Goal: Navigation & Orientation: Find specific page/section

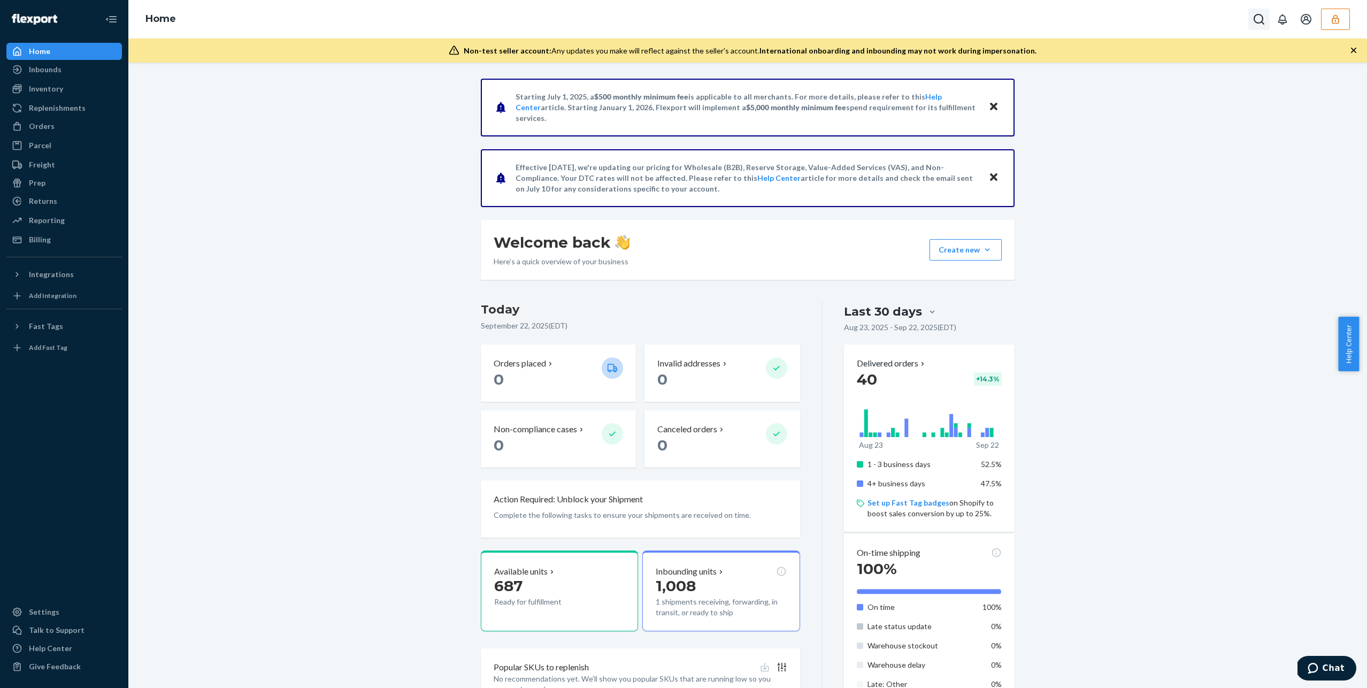
click at [1258, 21] on icon "Open Search Box" at bounding box center [1259, 19] width 13 height 13
type input "jasonkizikcom"
click at [1304, 20] on icon "Open account menu" at bounding box center [1306, 19] width 13 height 13
click at [1331, 20] on icon "button" at bounding box center [1335, 19] width 11 height 11
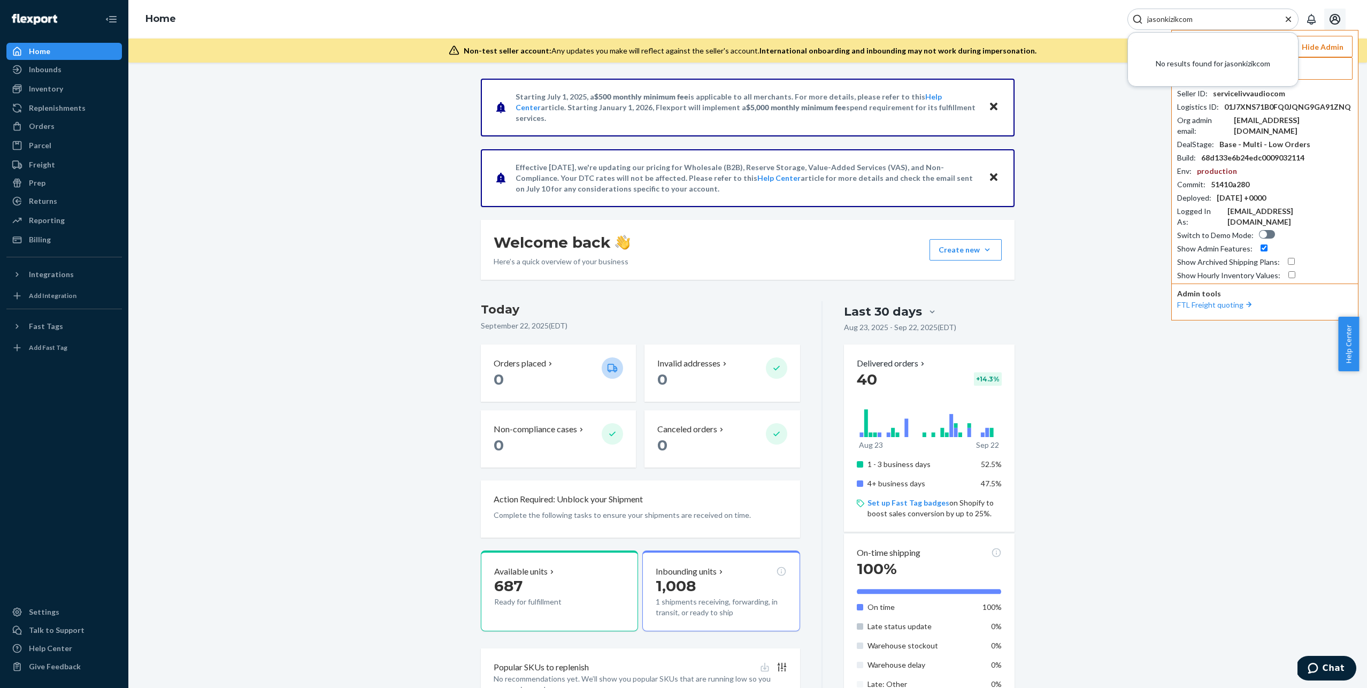
click at [1105, 218] on div "Starting [DATE], a $500 monthly minimum fee is applicable to all merchants. For…" at bounding box center [747, 517] width 1223 height 876
drag, startPoint x: 1085, startPoint y: 114, endPoint x: 1096, endPoint y: 90, distance: 26.1
click at [1085, 113] on div "Starting [DATE], a $500 monthly minimum fee is applicable to all merchants. For…" at bounding box center [747, 517] width 1223 height 876
click at [1288, 20] on icon "Close Search" at bounding box center [1288, 19] width 11 height 11
click at [1259, 72] on input "text" at bounding box center [1278, 68] width 149 height 21
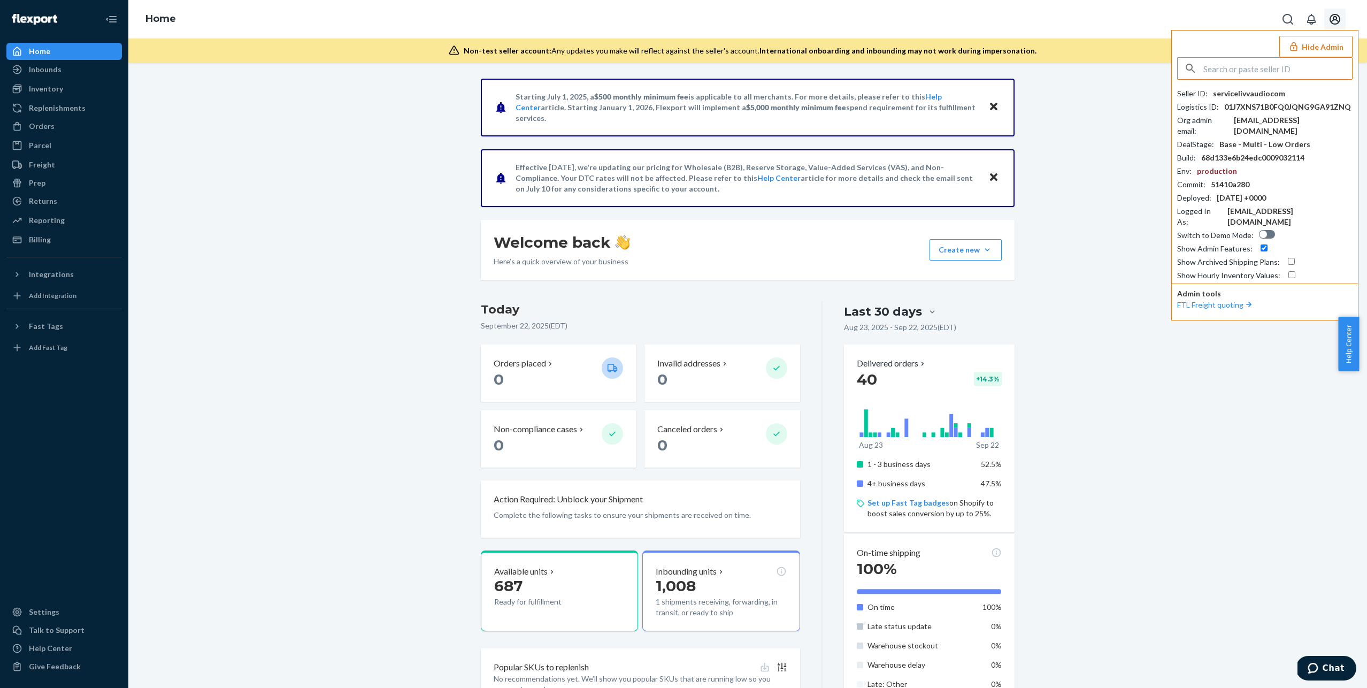
paste input "jasonkizikcom"
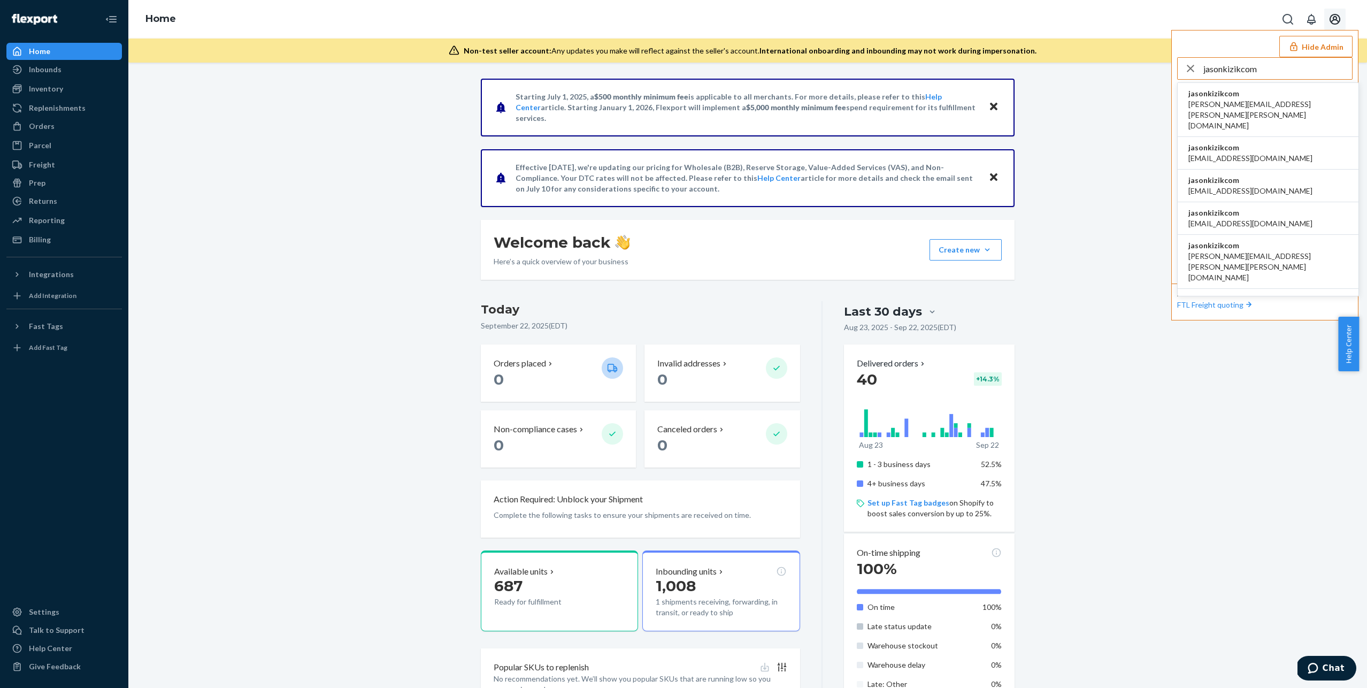
type input "jasonkizikcom"
click at [1230, 93] on span "jasonkizikcom" at bounding box center [1268, 93] width 159 height 11
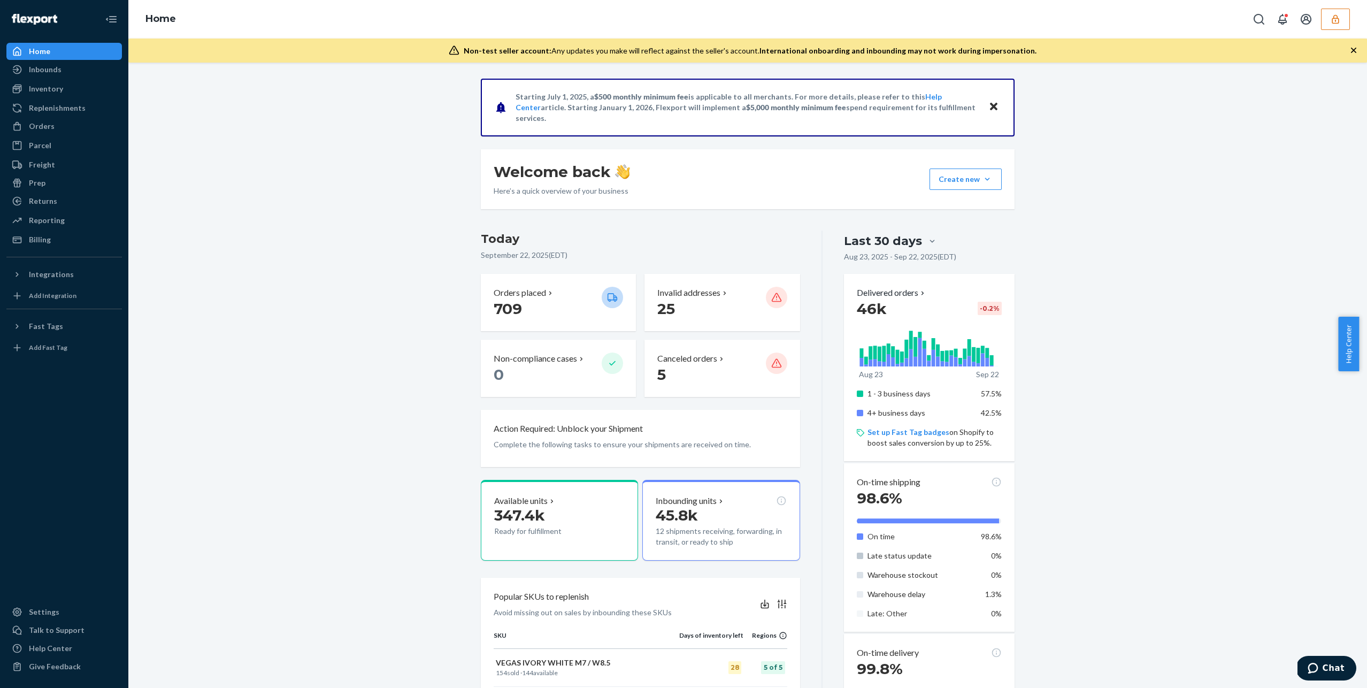
click at [373, 174] on div "Starting [DATE], a $500 monthly minimum fee is applicable to all merchants. For…" at bounding box center [747, 567] width 1223 height 976
click at [1162, 143] on div "Starting [DATE], a $500 monthly minimum fee is applicable to all merchants. For…" at bounding box center [747, 567] width 1223 height 976
click at [662, 226] on div "Starting [DATE], a $500 monthly minimum fee is applicable to all merchants. For…" at bounding box center [748, 567] width 550 height 976
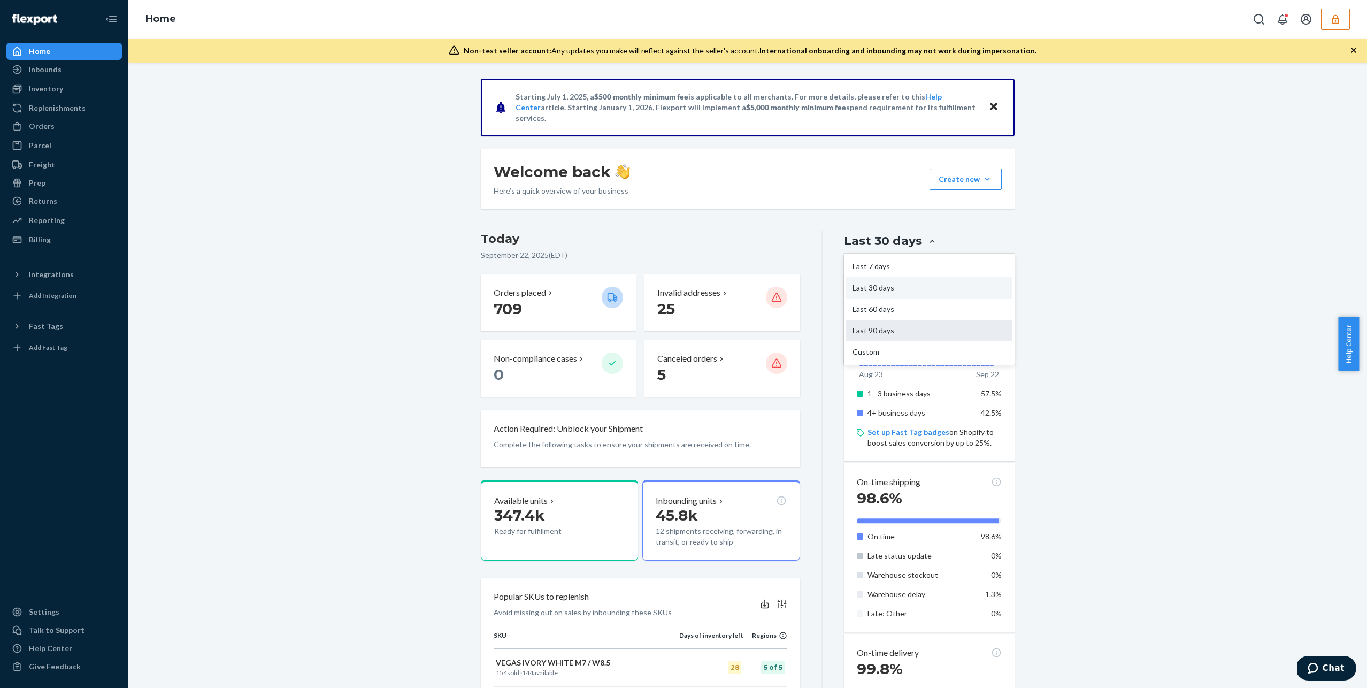
click at [887, 335] on div "Last 90 days" at bounding box center [929, 330] width 166 height 21
click at [869, 241] on input "option Last 90 days focused, 4 of 5. 5 results available. Use Up and Down to ch…" at bounding box center [869, 241] width 0 height 0
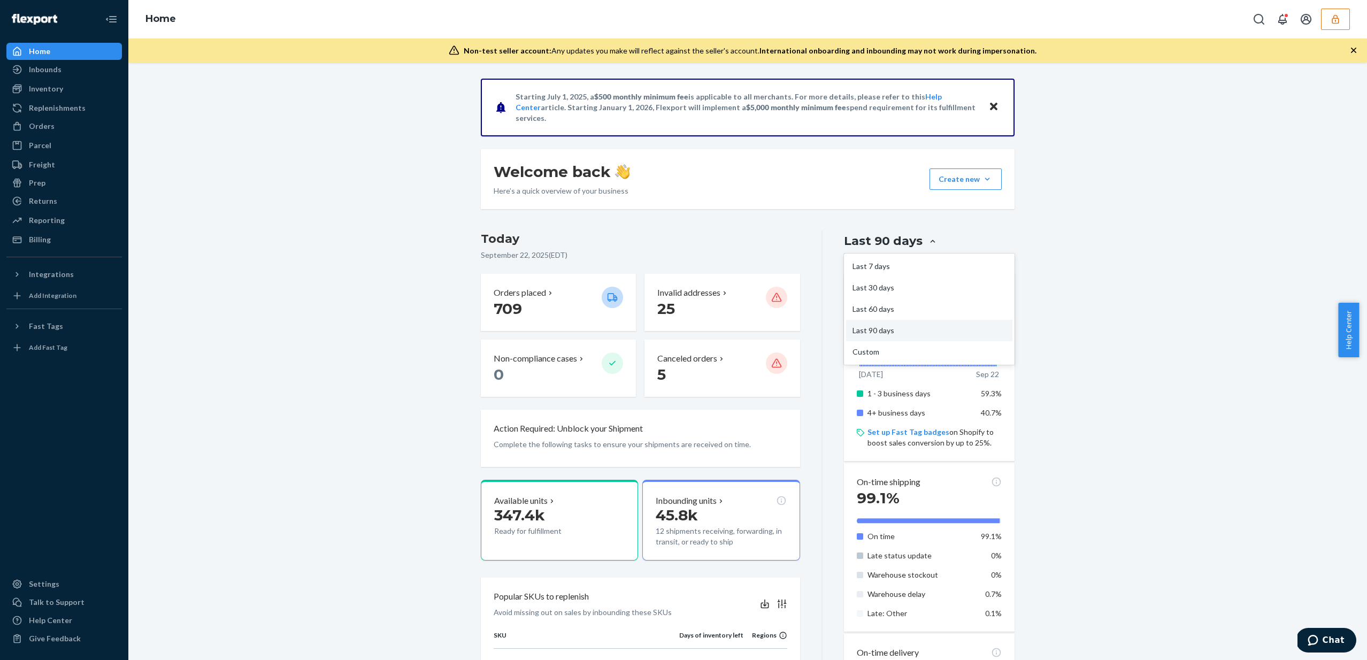
click at [1205, 340] on div "Starting [DATE], a $500 monthly minimum fee is applicable to all merchants. For…" at bounding box center [747, 567] width 1223 height 976
click at [1118, 350] on div "Starting [DATE], a $500 monthly minimum fee is applicable to all merchants. For…" at bounding box center [747, 567] width 1223 height 976
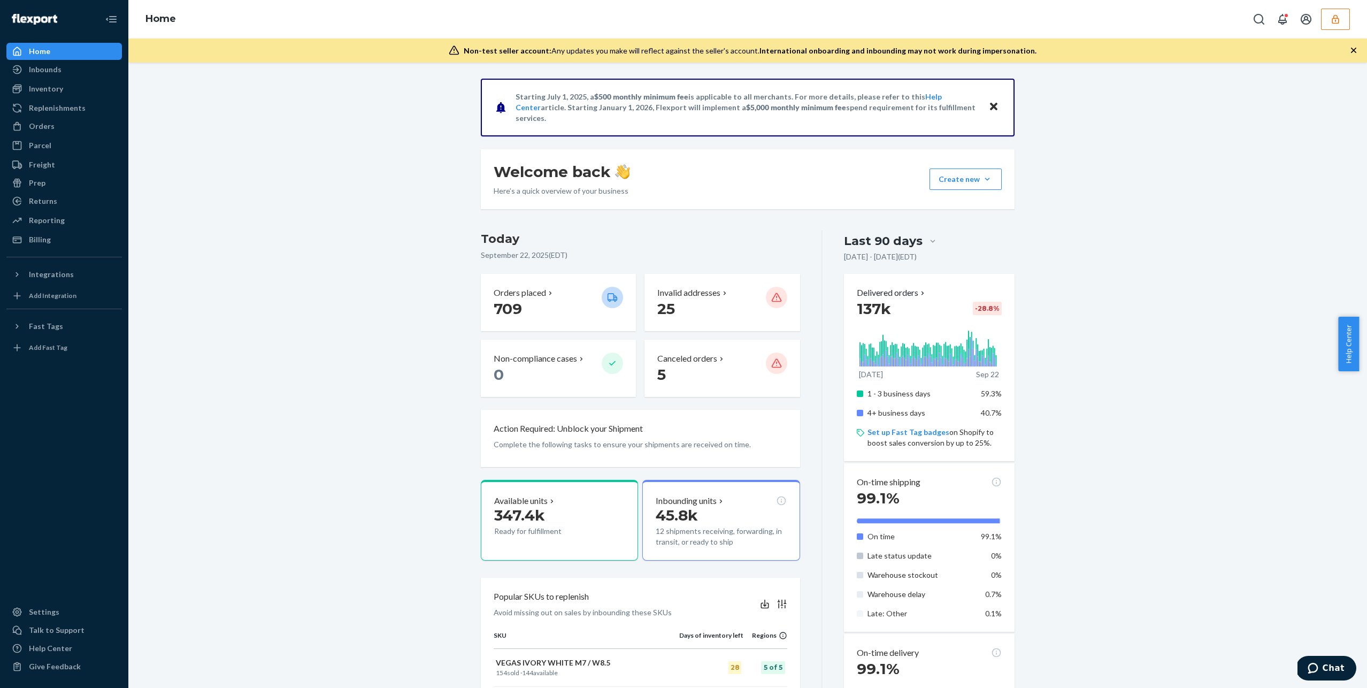
drag, startPoint x: 303, startPoint y: 320, endPoint x: 197, endPoint y: 256, distance: 124.1
click at [302, 320] on div "Starting July 1, 2025, a $500 monthly minimum fee is applicable to all merchant…" at bounding box center [747, 567] width 1223 height 976
click at [45, 83] on div "Inventory" at bounding box center [46, 88] width 34 height 11
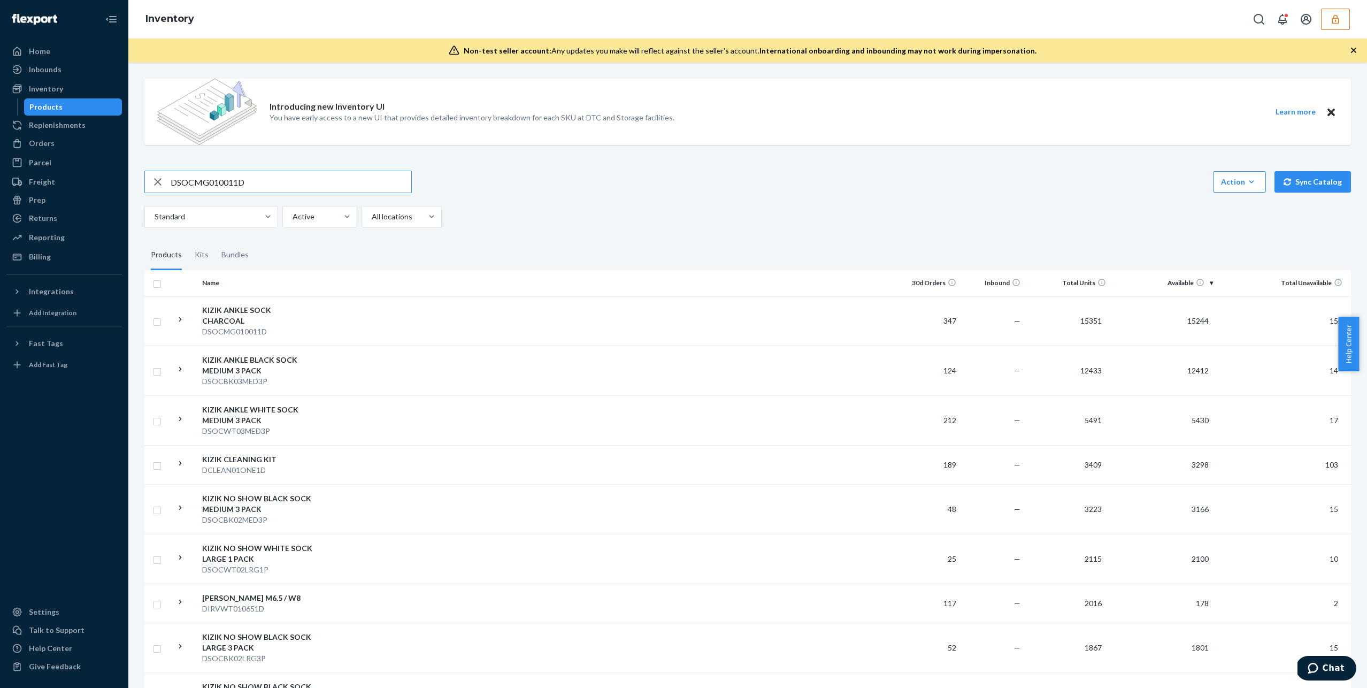
type input "DSOCMG010011D"
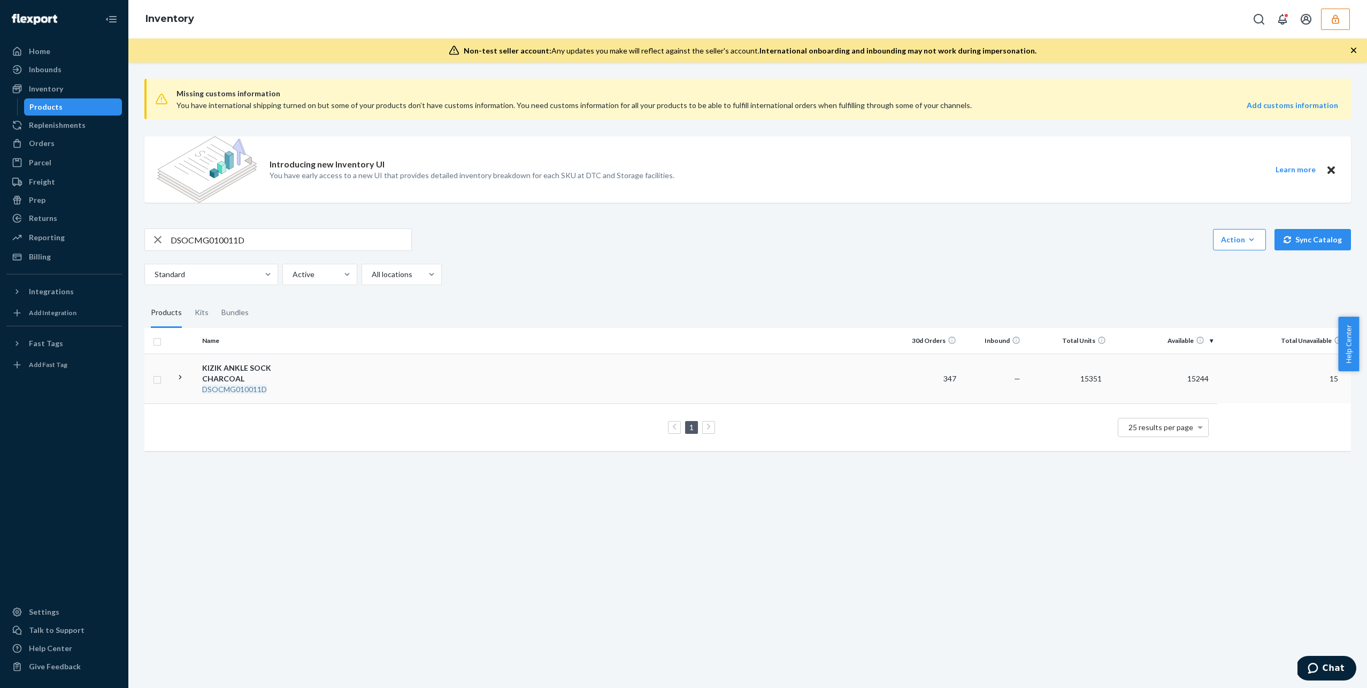
click at [1198, 374] on span "15244" at bounding box center [1198, 378] width 30 height 9
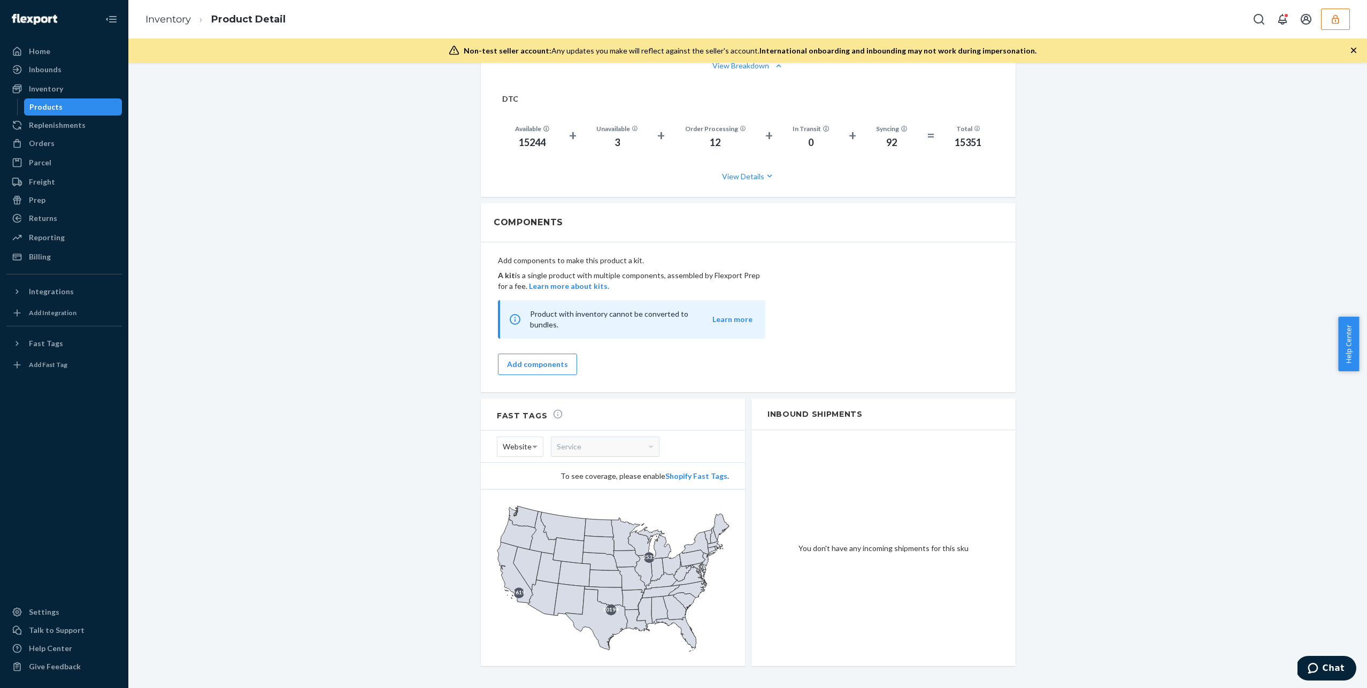
scroll to position [848, 0]
click at [1309, 23] on icon "Open account menu" at bounding box center [1306, 19] width 13 height 13
click at [1323, 18] on button "button" at bounding box center [1335, 19] width 29 height 21
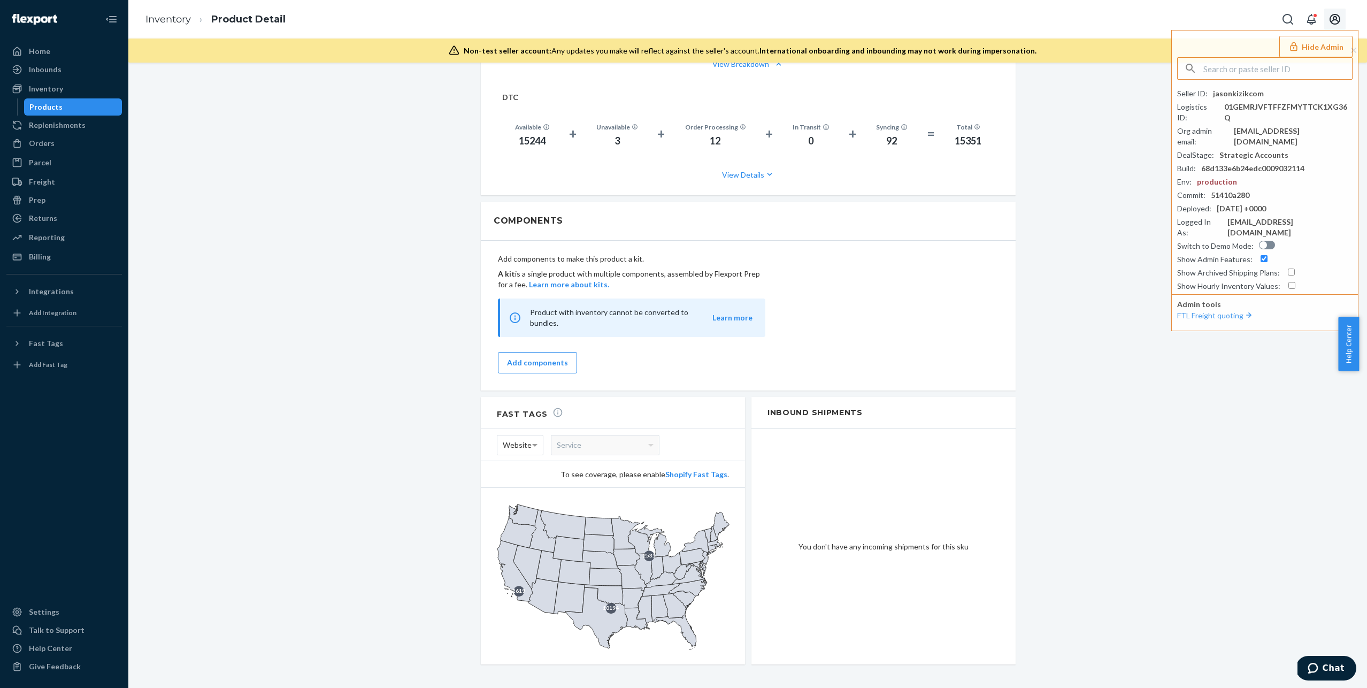
click at [1189, 12] on div "Inventory Product Detail Hide Admin Seller ID : jasonkizikcom Logistics ID : 01…" at bounding box center [747, 19] width 1239 height 39
drag, startPoint x: 1106, startPoint y: 106, endPoint x: 1127, endPoint y: 49, distance: 60.9
click at [1146, 31] on div "Inventory Product Detail Hide Admin Seller ID : jasonkizikcom Logistics ID : 01…" at bounding box center [747, 19] width 1239 height 39
click at [1275, 21] on div "Inventory Product Detail Hide Admin Seller ID : jasonkizikcom Logistics ID : 01…" at bounding box center [747, 19] width 1239 height 39
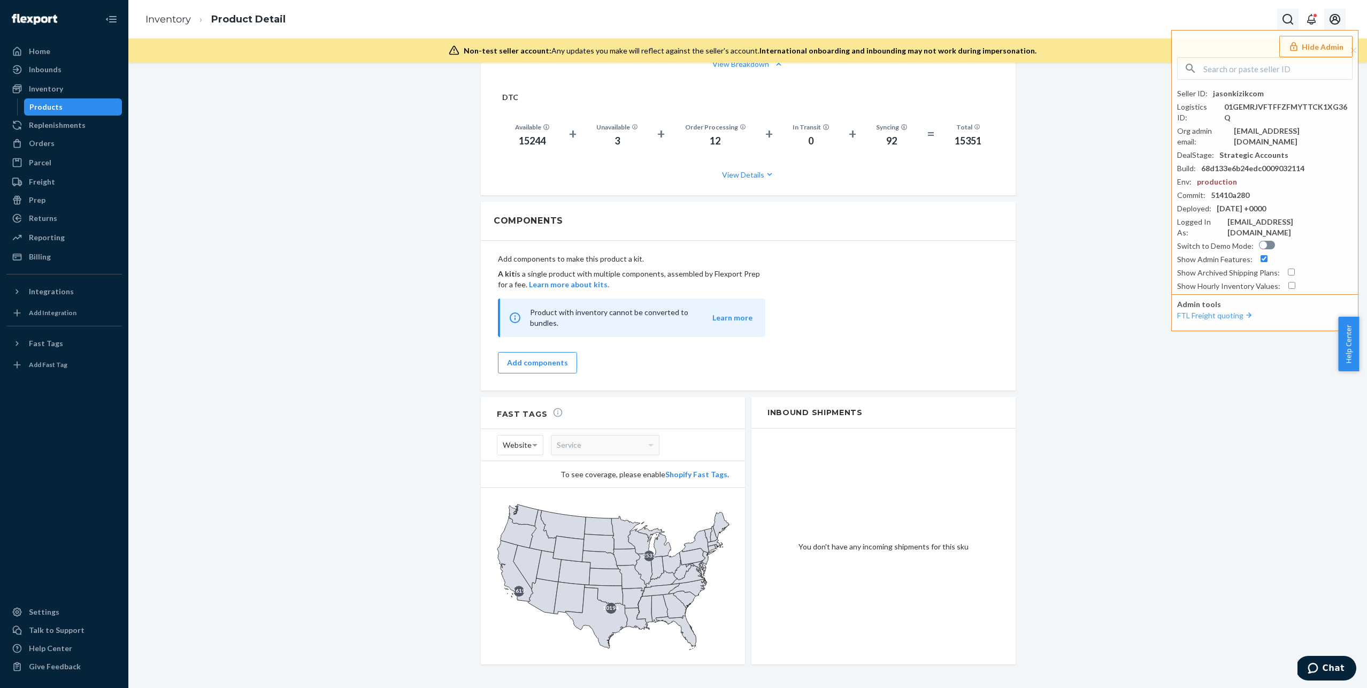
click at [1285, 18] on icon "Open Search Box" at bounding box center [1288, 19] width 13 height 13
click at [1338, 20] on icon "Open account menu" at bounding box center [1335, 19] width 13 height 13
click at [1331, 0] on div "Inventory Product Detail Hide Admin Seller ID : jasonkizikcom Logistics ID : 01…" at bounding box center [747, 19] width 1239 height 39
click at [1090, 39] on div "Non-test seller account: Any updates you make will reflect against the seller's…" at bounding box center [747, 51] width 1239 height 24
drag, startPoint x: 1072, startPoint y: 151, endPoint x: 1094, endPoint y: 140, distance: 24.9
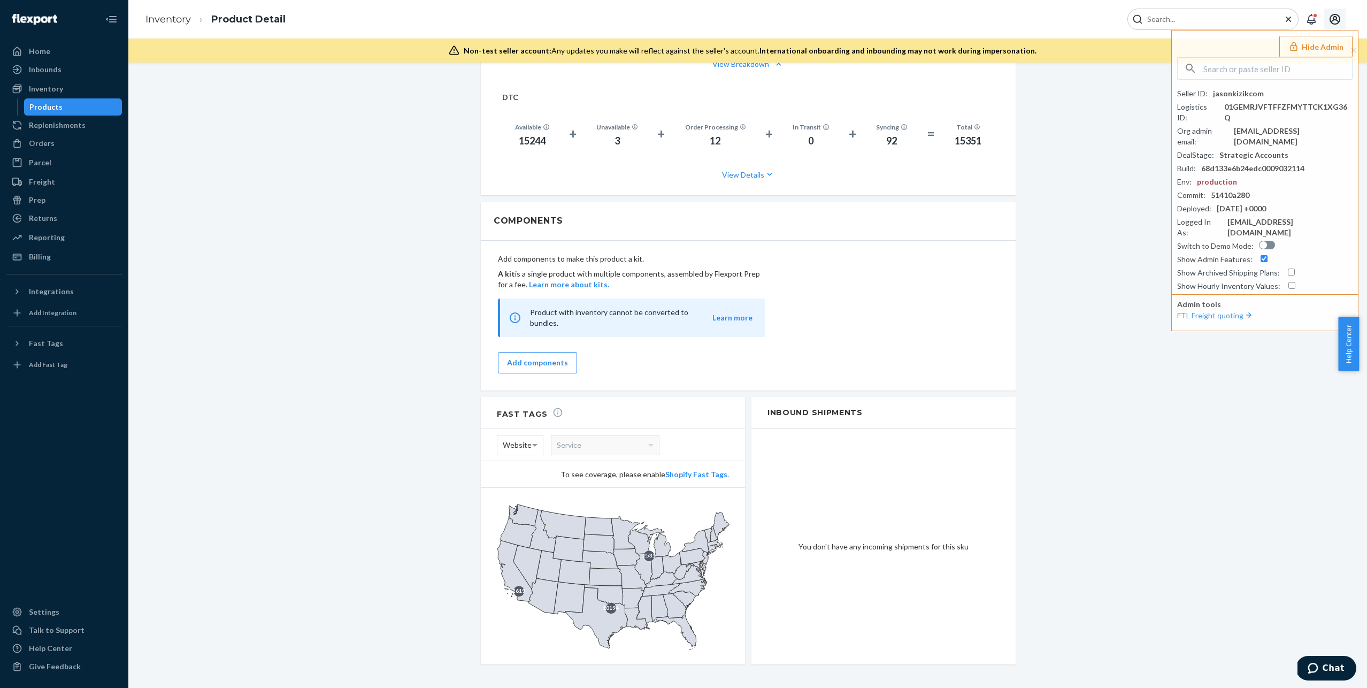
click at [1337, 19] on icon "Open account menu" at bounding box center [1335, 19] width 11 height 11
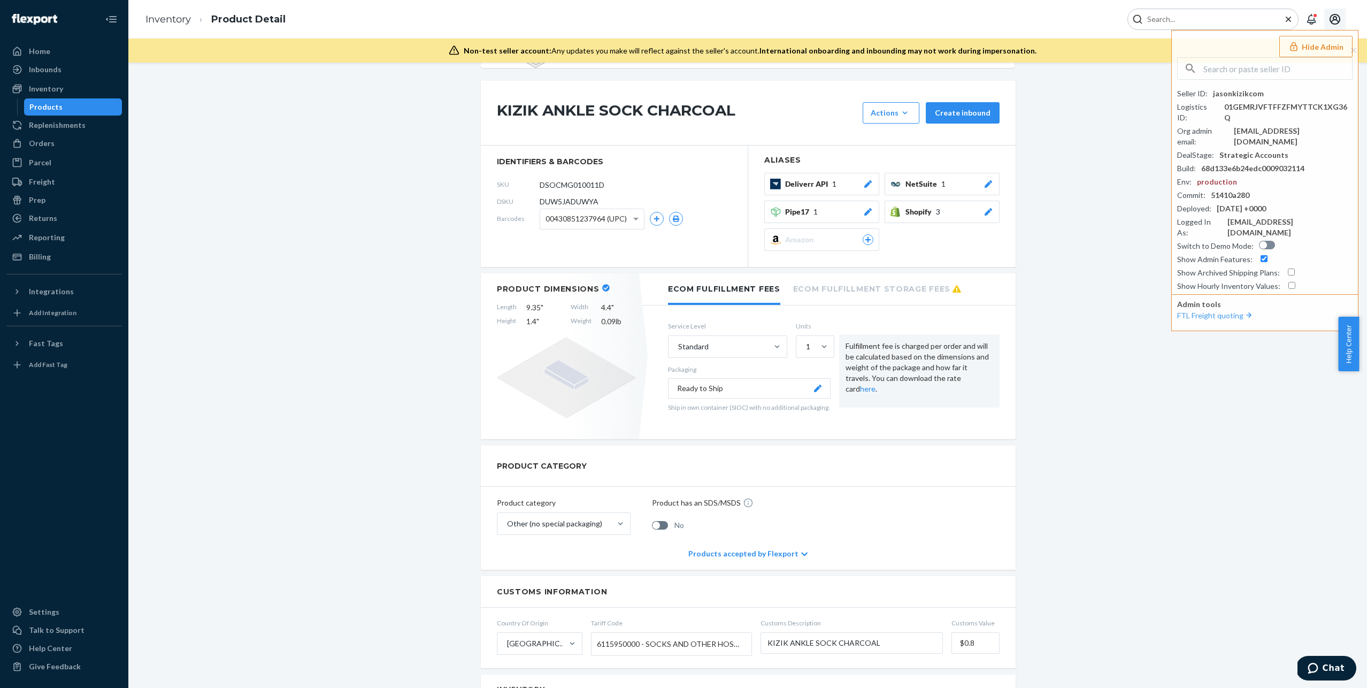
scroll to position [0, 0]
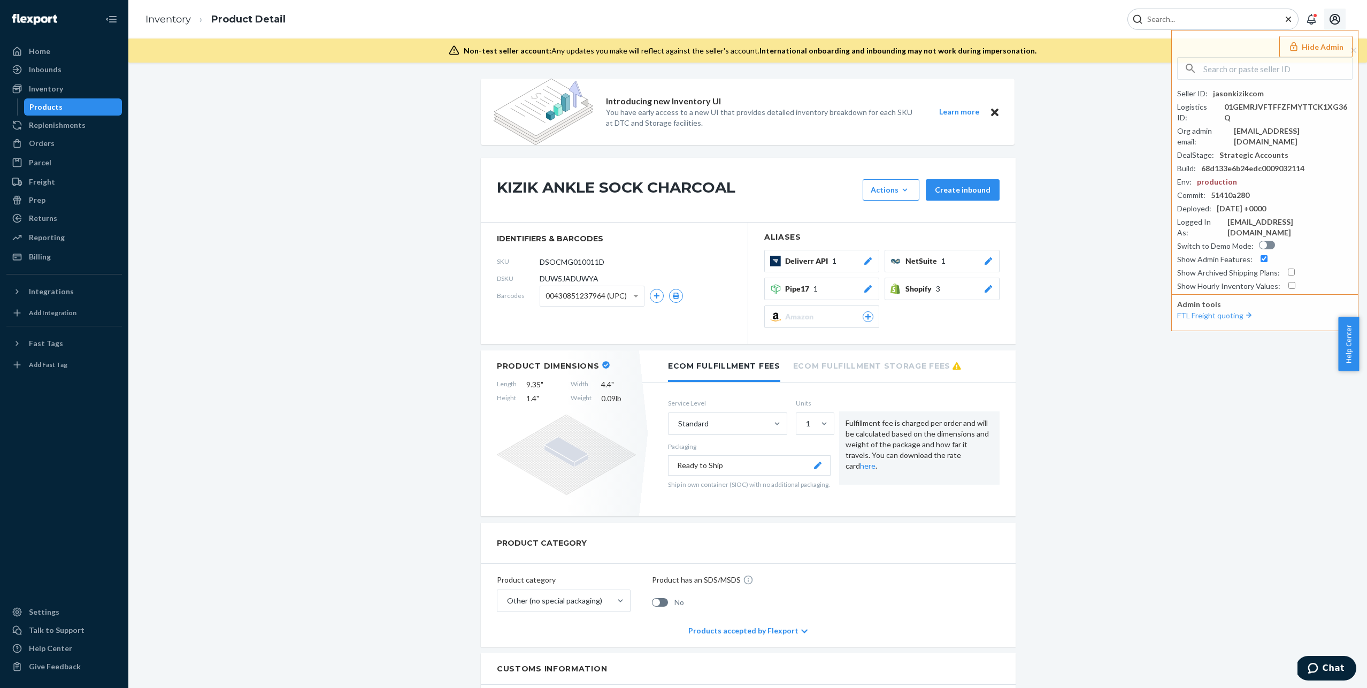
click at [60, 91] on div "Inventory" at bounding box center [46, 88] width 34 height 11
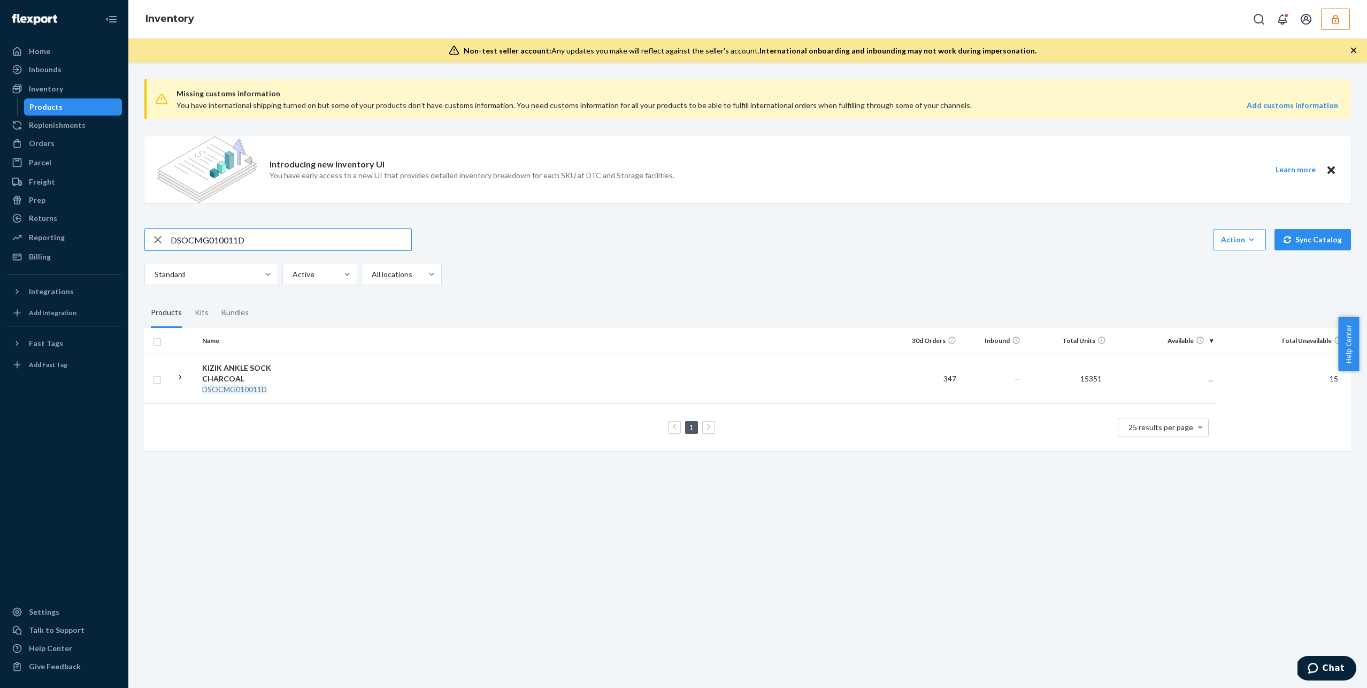
click at [53, 108] on div "Products" at bounding box center [45, 107] width 33 height 11
click at [410, 280] on div at bounding box center [401, 274] width 60 height 13
click at [372, 280] on input "All locations" at bounding box center [371, 274] width 1 height 11
click at [562, 288] on div "Missing customs information You have international shipping turned on but some …" at bounding box center [747, 266] width 1223 height 392
click at [229, 364] on div "KIZIK ANKLE SOCK CHARCOAL" at bounding box center [258, 373] width 112 height 21
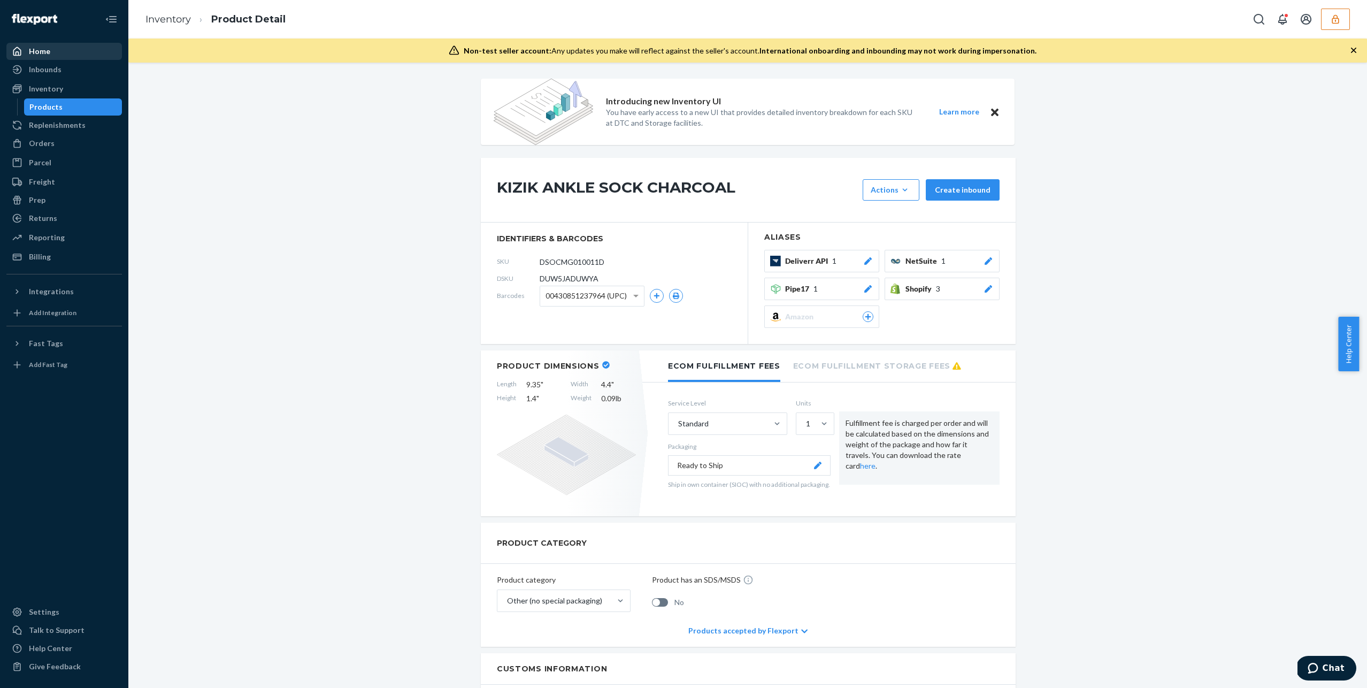
click at [57, 49] on div "Home" at bounding box center [63, 51] width 113 height 15
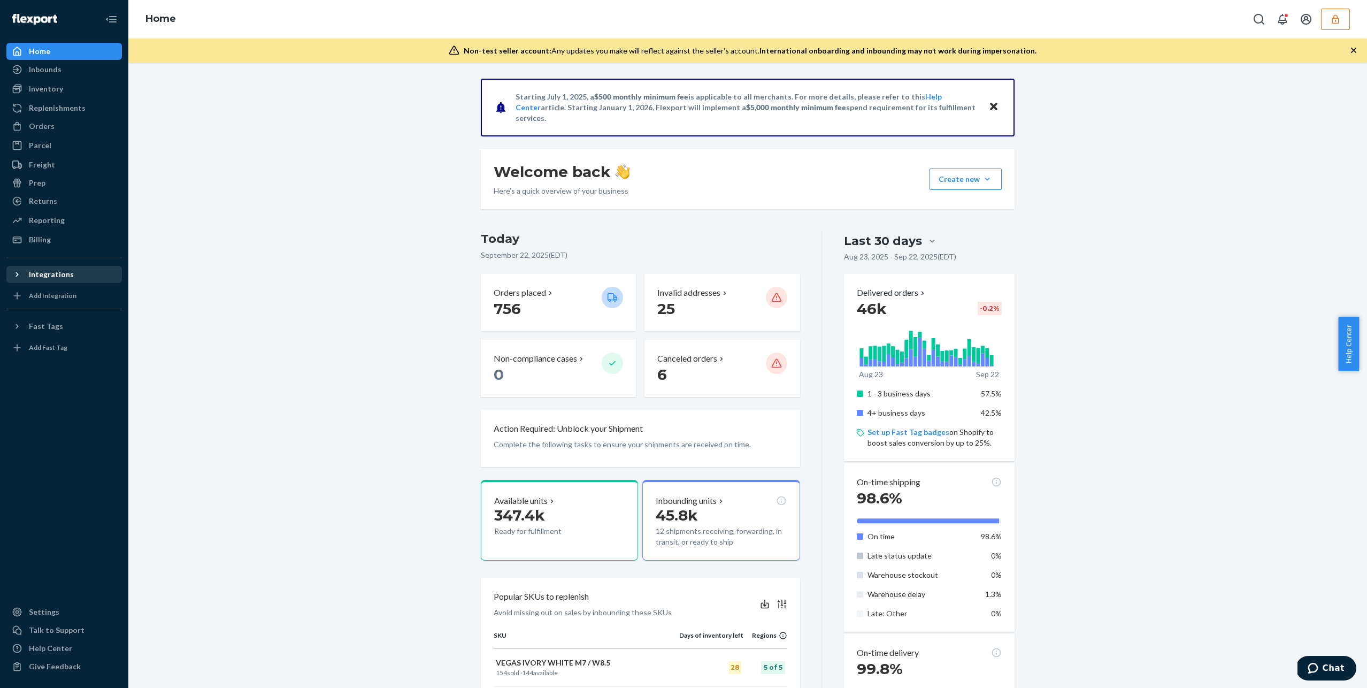
click at [51, 275] on div "Integrations" at bounding box center [51, 274] width 45 height 11
click at [55, 272] on div "Integrations" at bounding box center [51, 274] width 45 height 11
click at [57, 272] on div "Integrations" at bounding box center [51, 274] width 45 height 11
click at [47, 389] on div "Add Integration" at bounding box center [53, 386] width 48 height 9
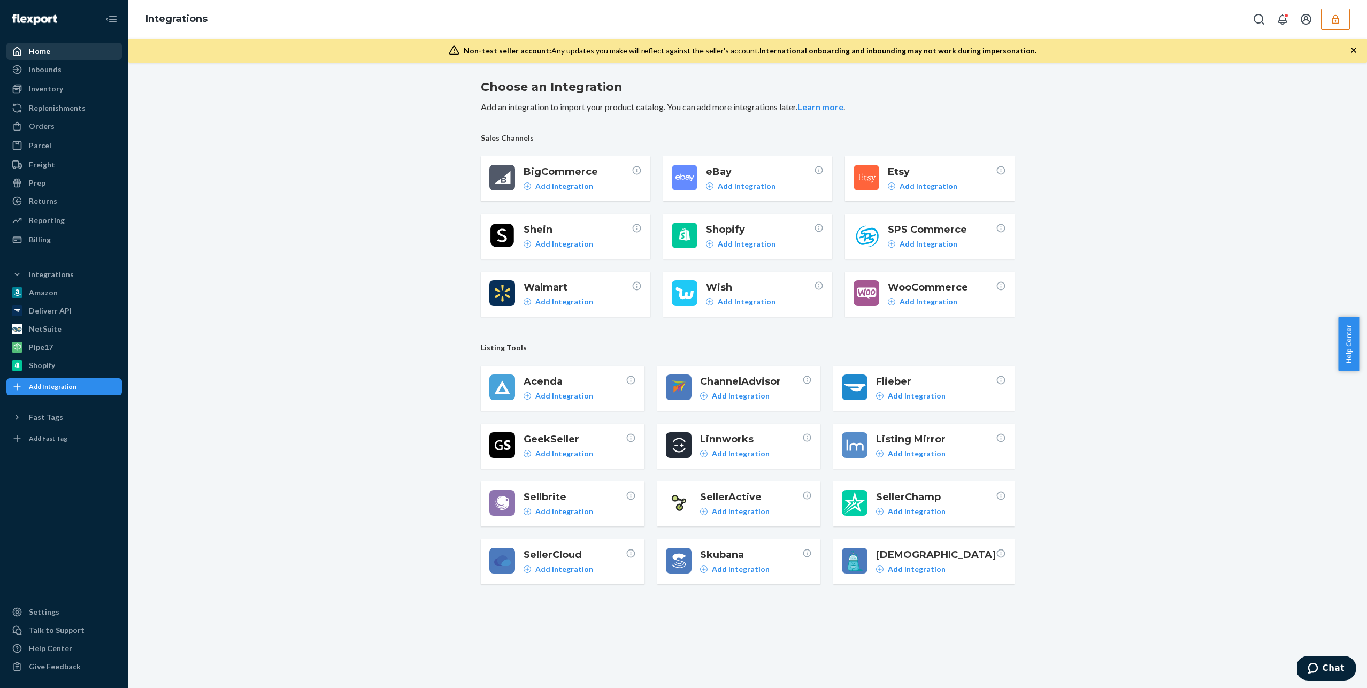
click at [50, 57] on div "Home" at bounding box center [63, 51] width 113 height 15
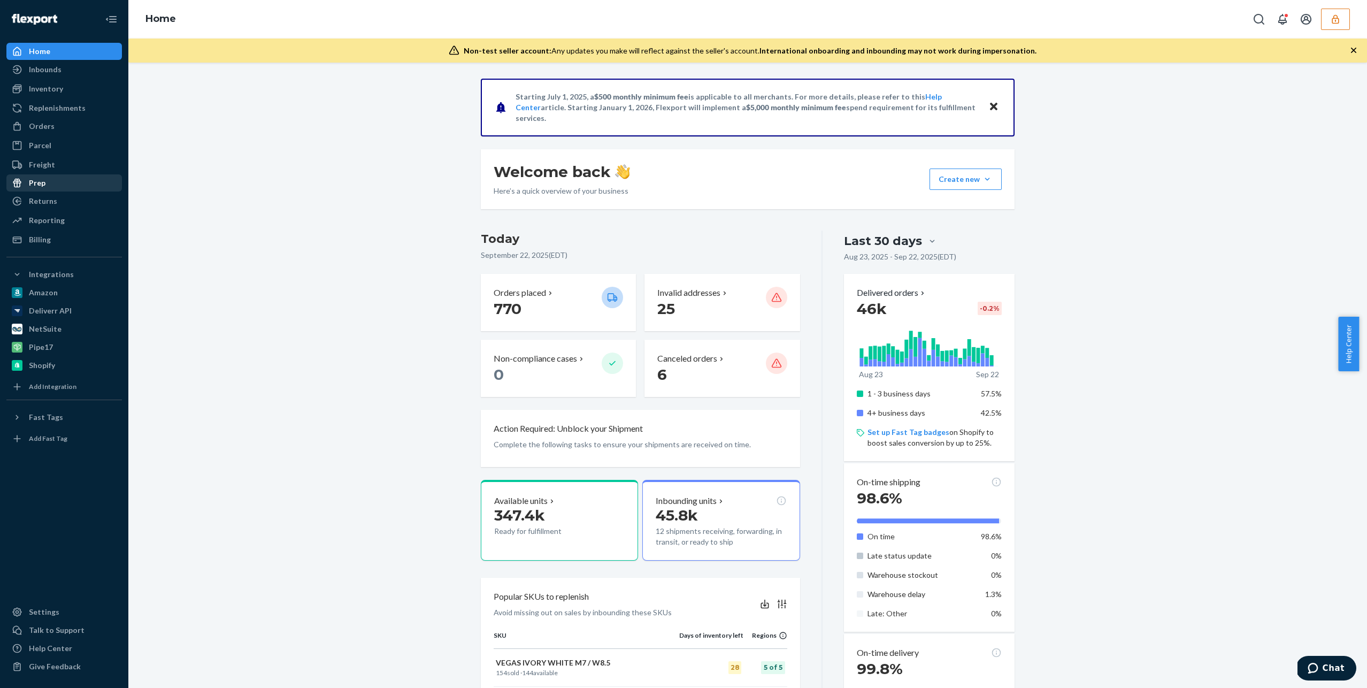
click at [50, 186] on div "Prep" at bounding box center [63, 182] width 113 height 15
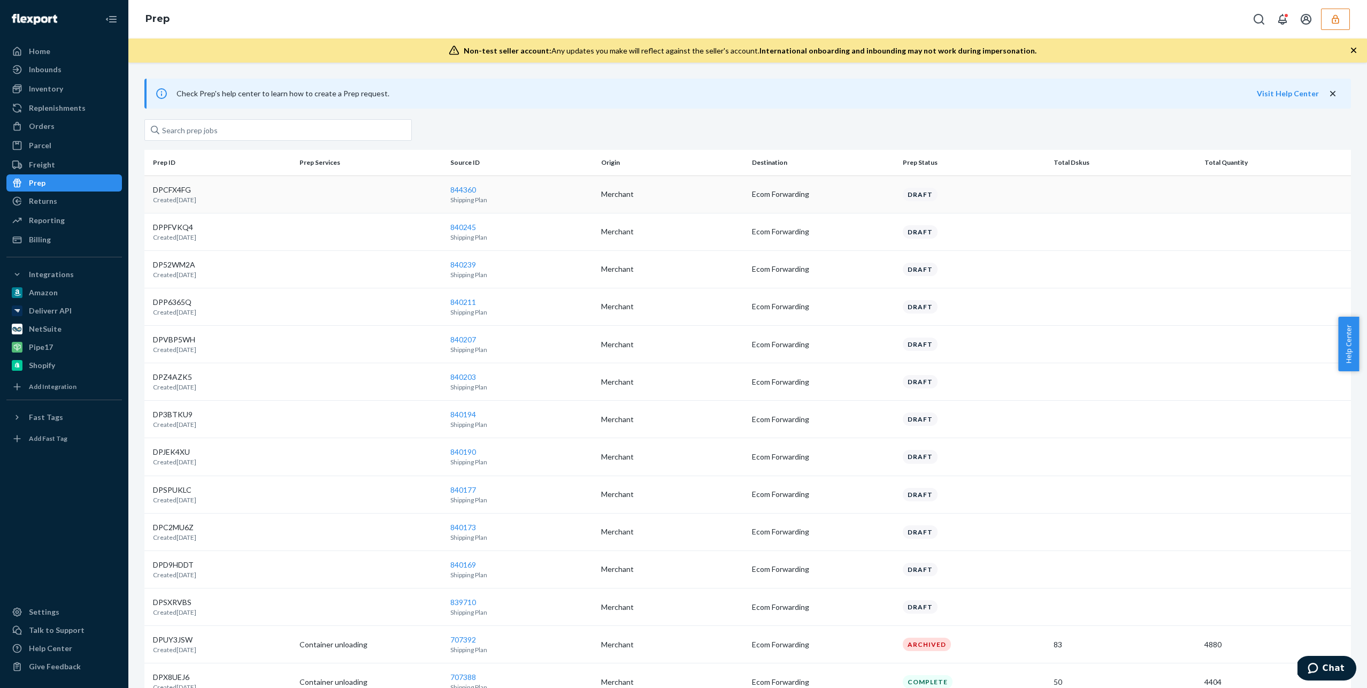
click at [196, 199] on p "Created June 25, 2025" at bounding box center [174, 199] width 43 height 9
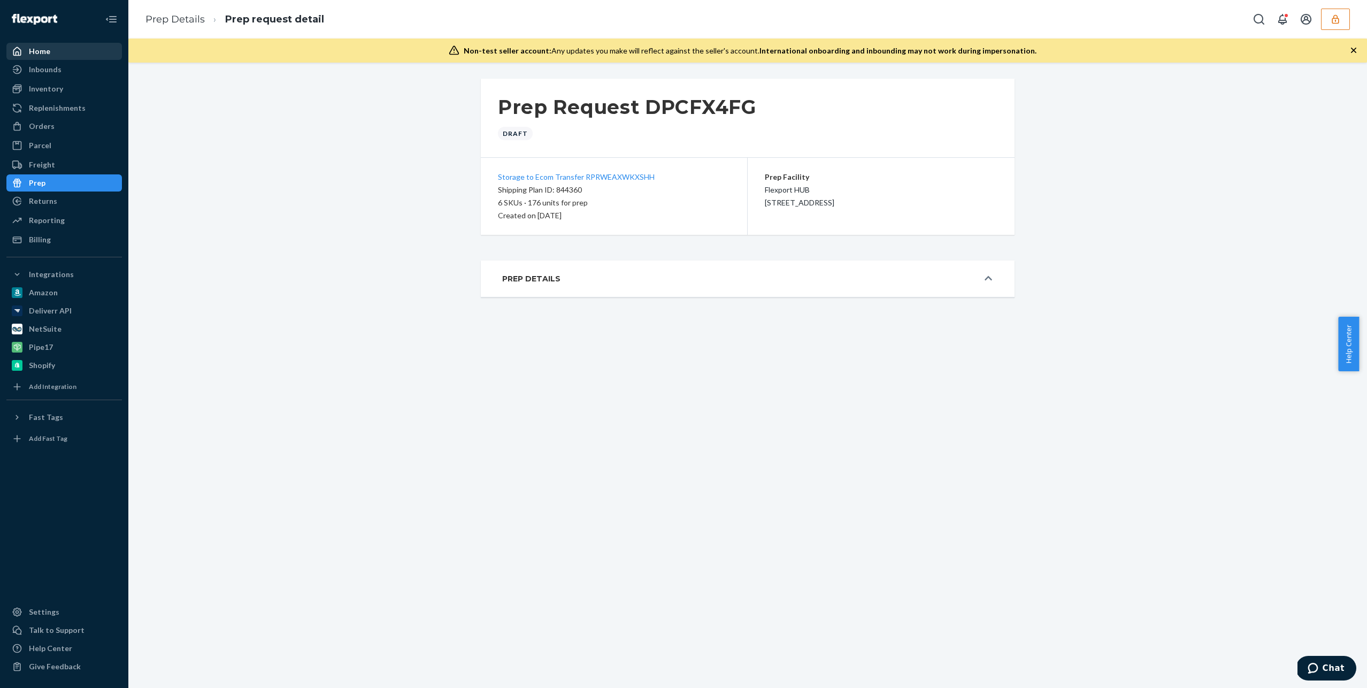
click at [45, 50] on div "Home" at bounding box center [39, 51] width 21 height 11
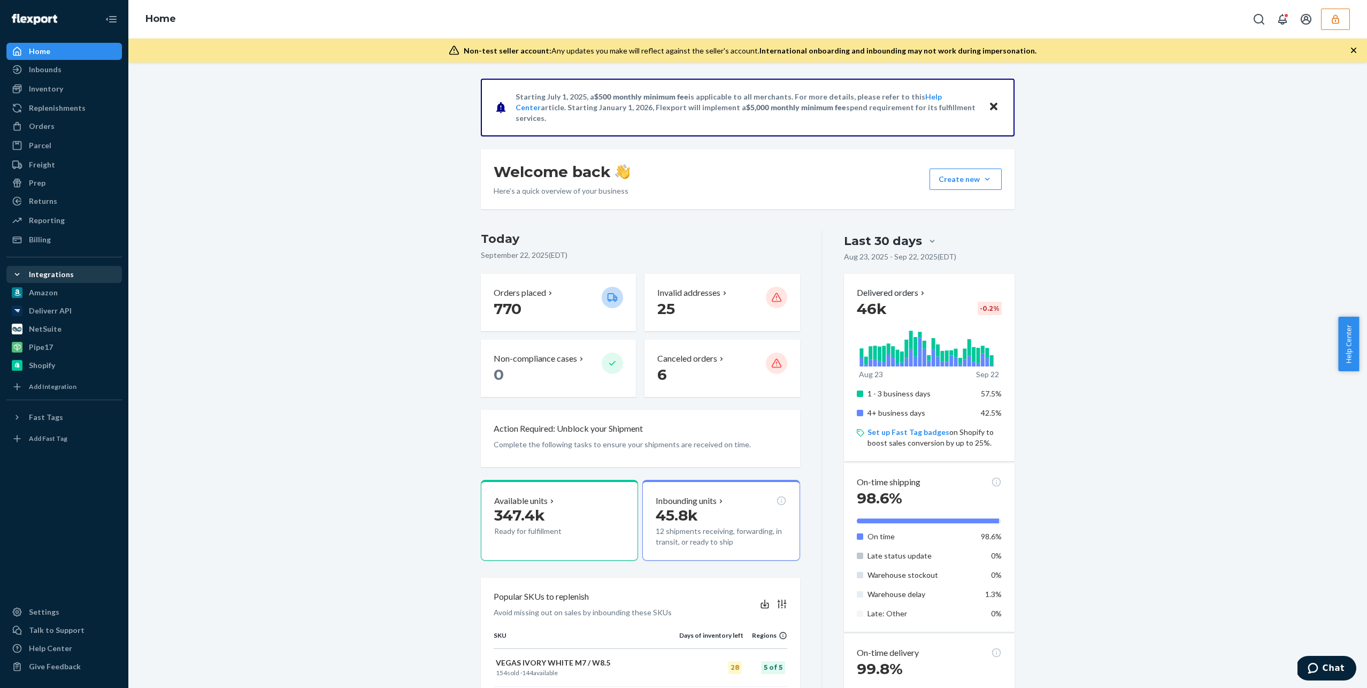
click at [43, 269] on div "Integrations" at bounding box center [51, 274] width 45 height 11
click at [50, 94] on div "Inventory" at bounding box center [46, 88] width 34 height 11
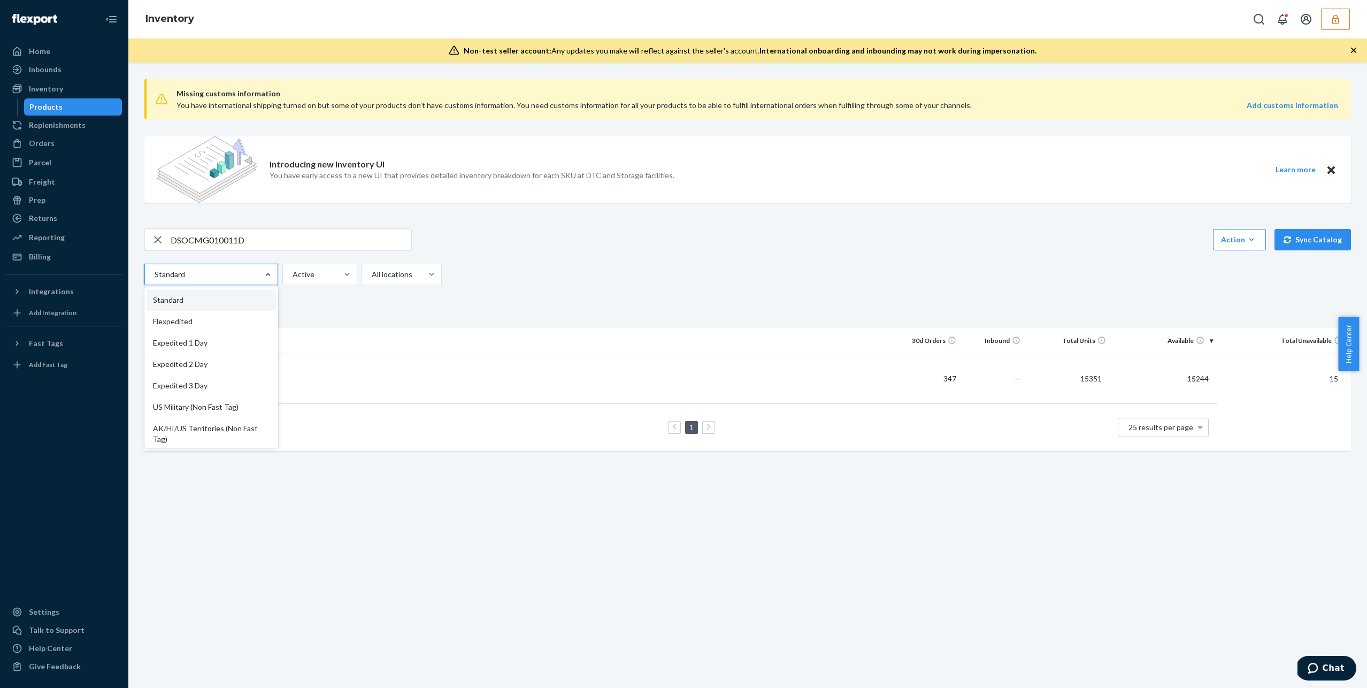
click at [157, 243] on icon "button" at bounding box center [157, 239] width 13 height 21
click at [229, 269] on div at bounding box center [210, 274] width 113 height 13
click at [155, 269] on input "Standard" at bounding box center [154, 274] width 1 height 11
click at [680, 272] on div "option Standard focused, 1 of 13. 13 results available. Use Up and Down to choo…" at bounding box center [743, 274] width 1199 height 21
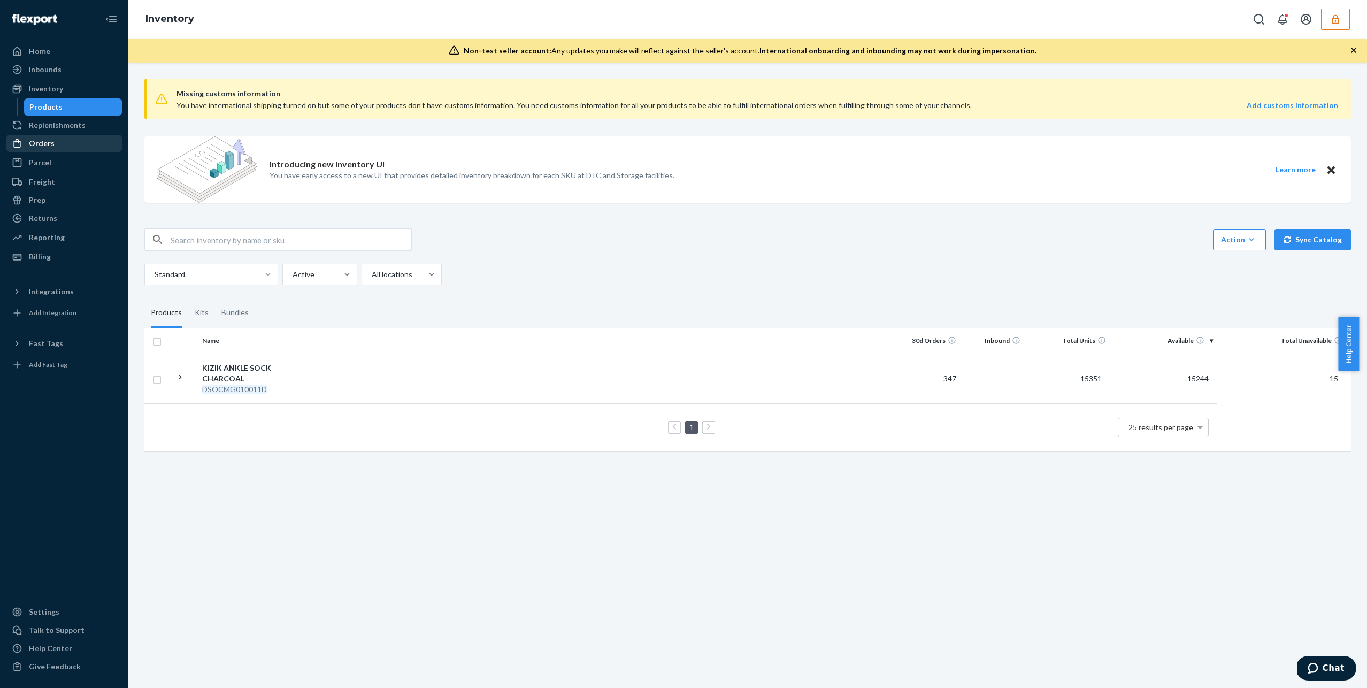
click at [63, 148] on div "Orders" at bounding box center [63, 143] width 113 height 15
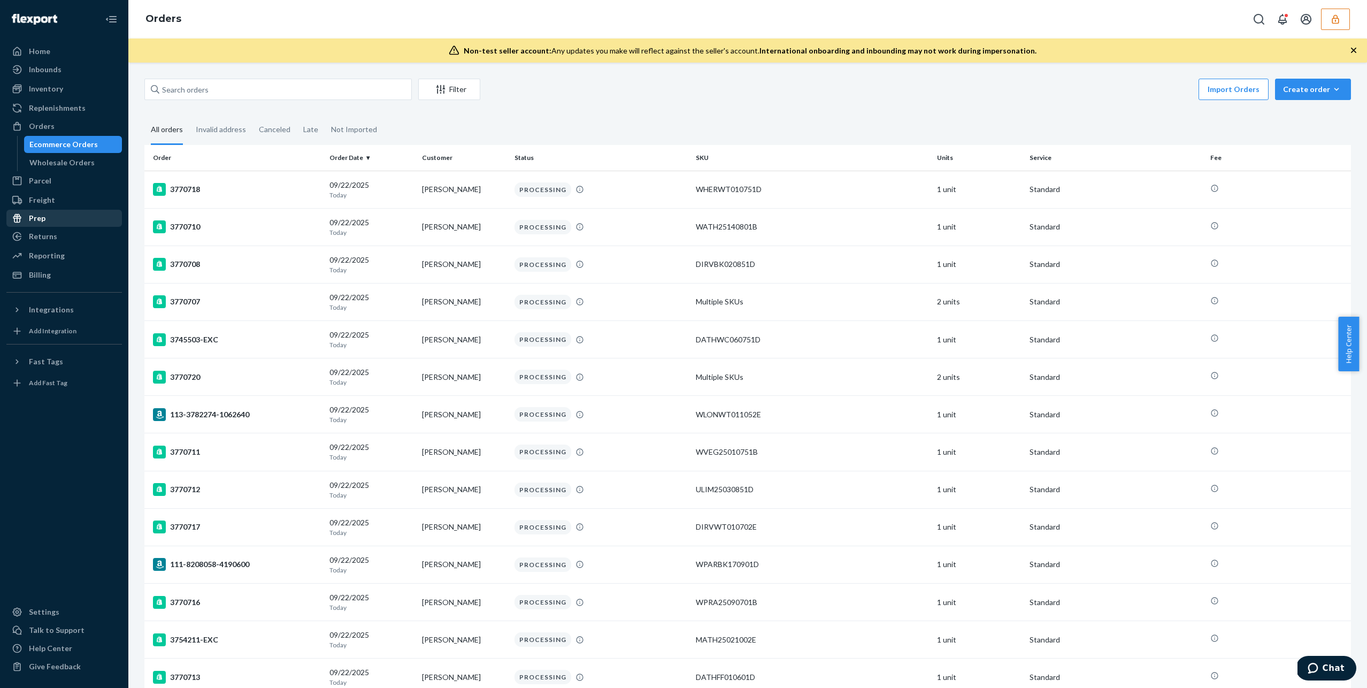
click at [51, 216] on div "Prep" at bounding box center [63, 218] width 113 height 15
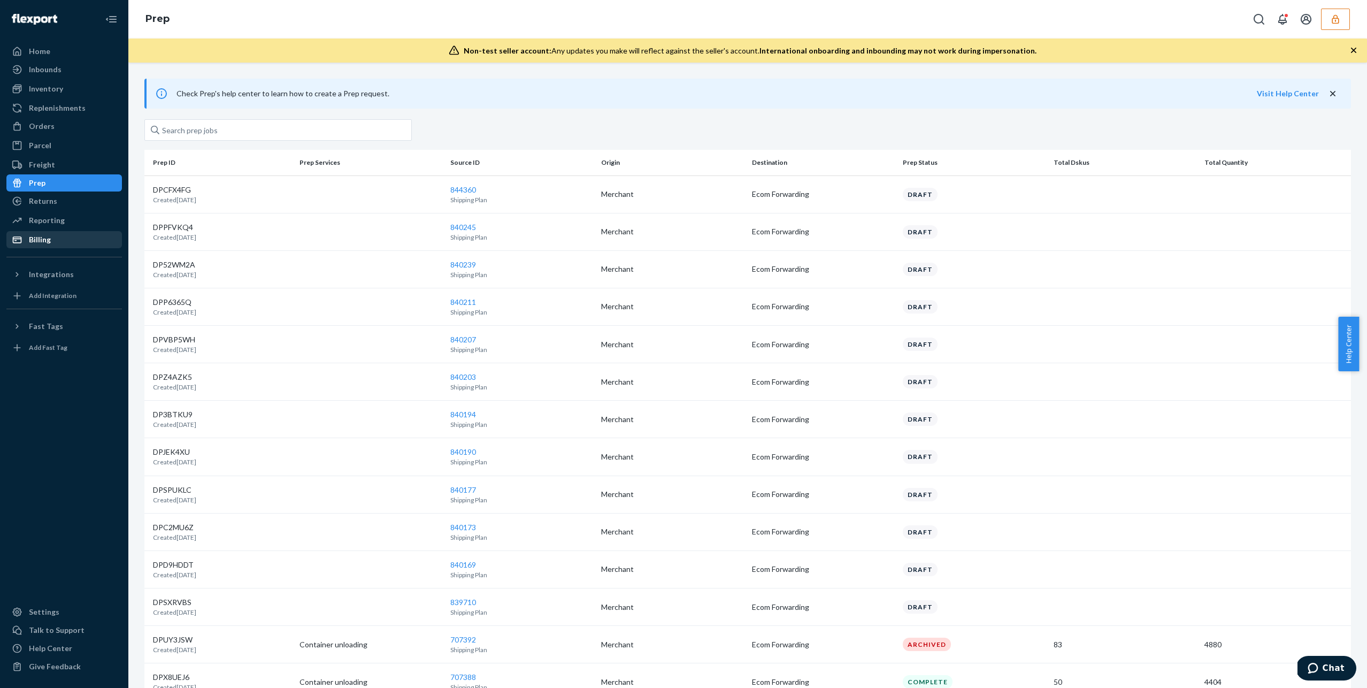
click at [50, 240] on div "Billing" at bounding box center [63, 239] width 113 height 15
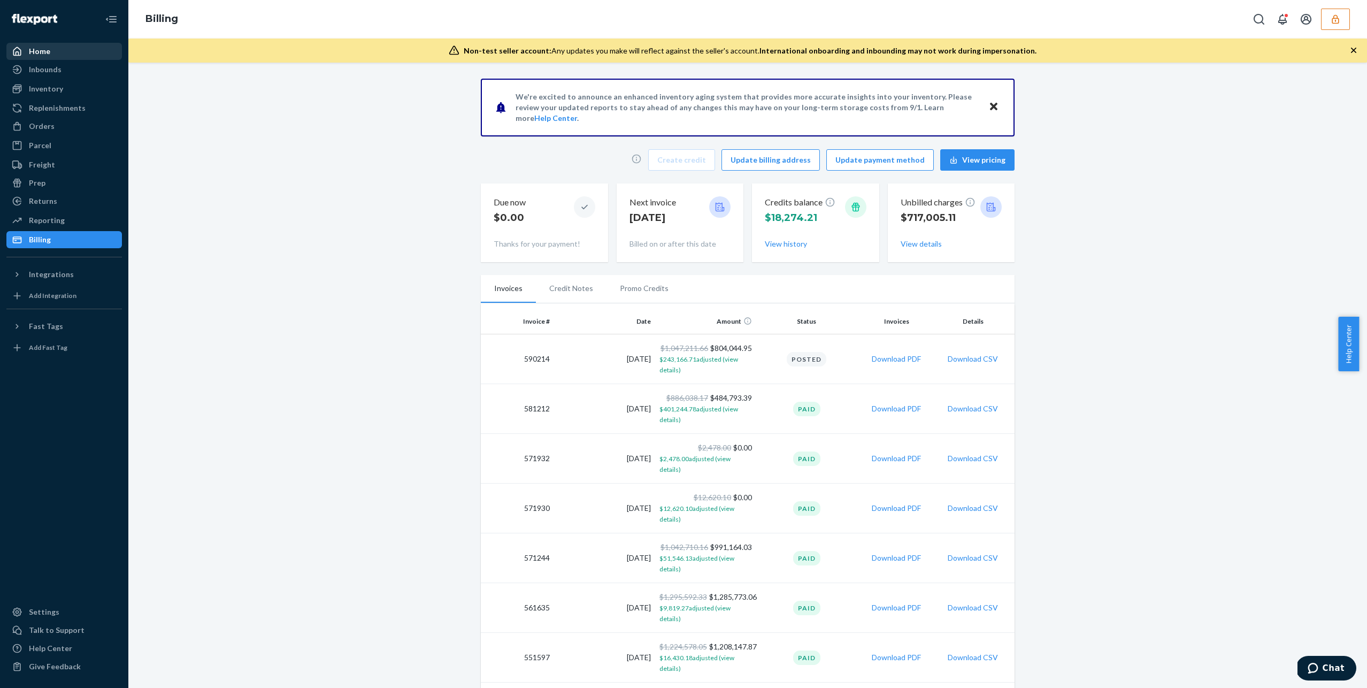
click at [54, 56] on div "Home" at bounding box center [63, 51] width 113 height 15
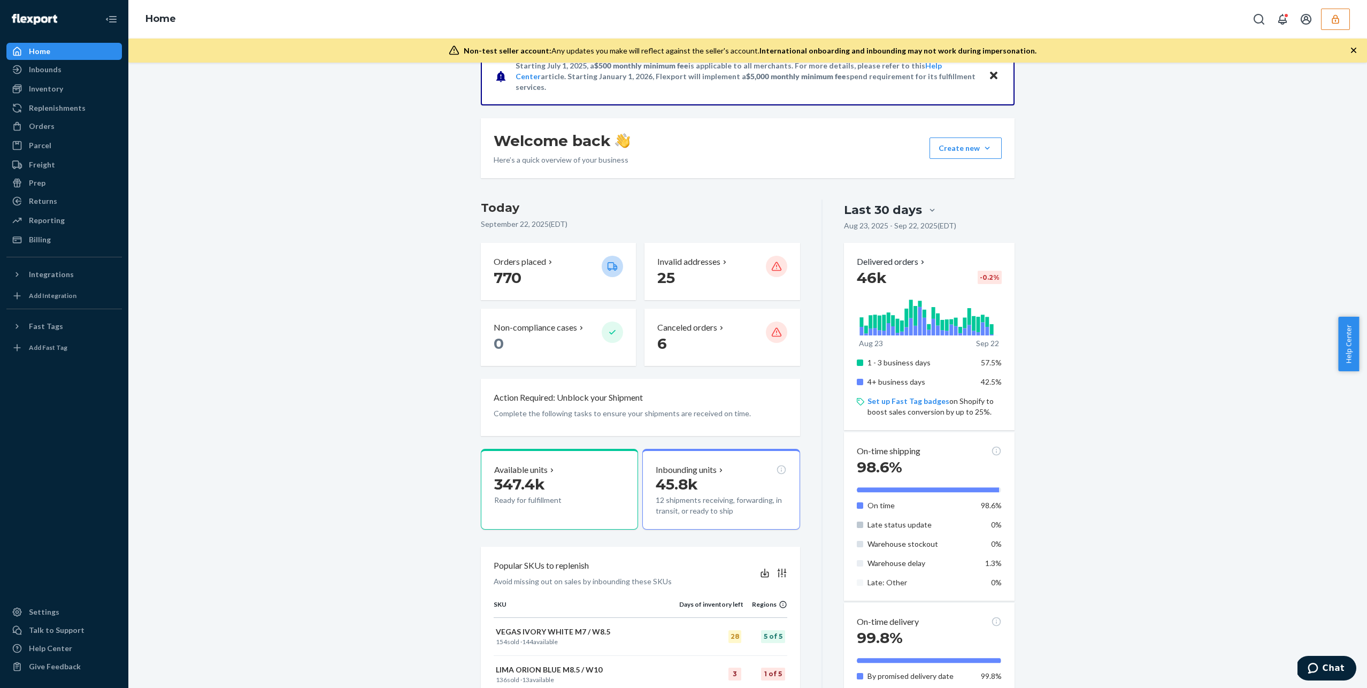
scroll to position [32, 0]
click at [281, 231] on div "Starting July 1, 2025, a $500 monthly minimum fee is applicable to all merchant…" at bounding box center [747, 535] width 1223 height 976
click at [47, 104] on div "Replenishments" at bounding box center [57, 108] width 57 height 11
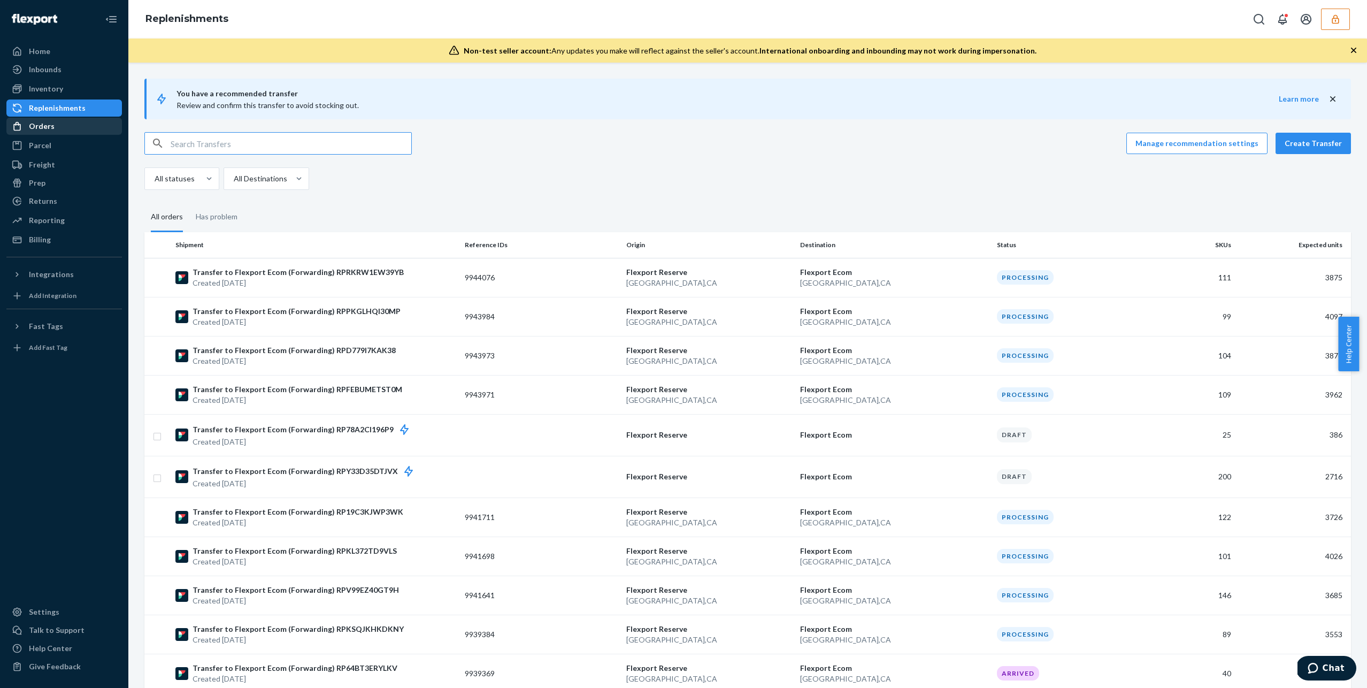
click at [46, 129] on div "Orders" at bounding box center [42, 126] width 26 height 11
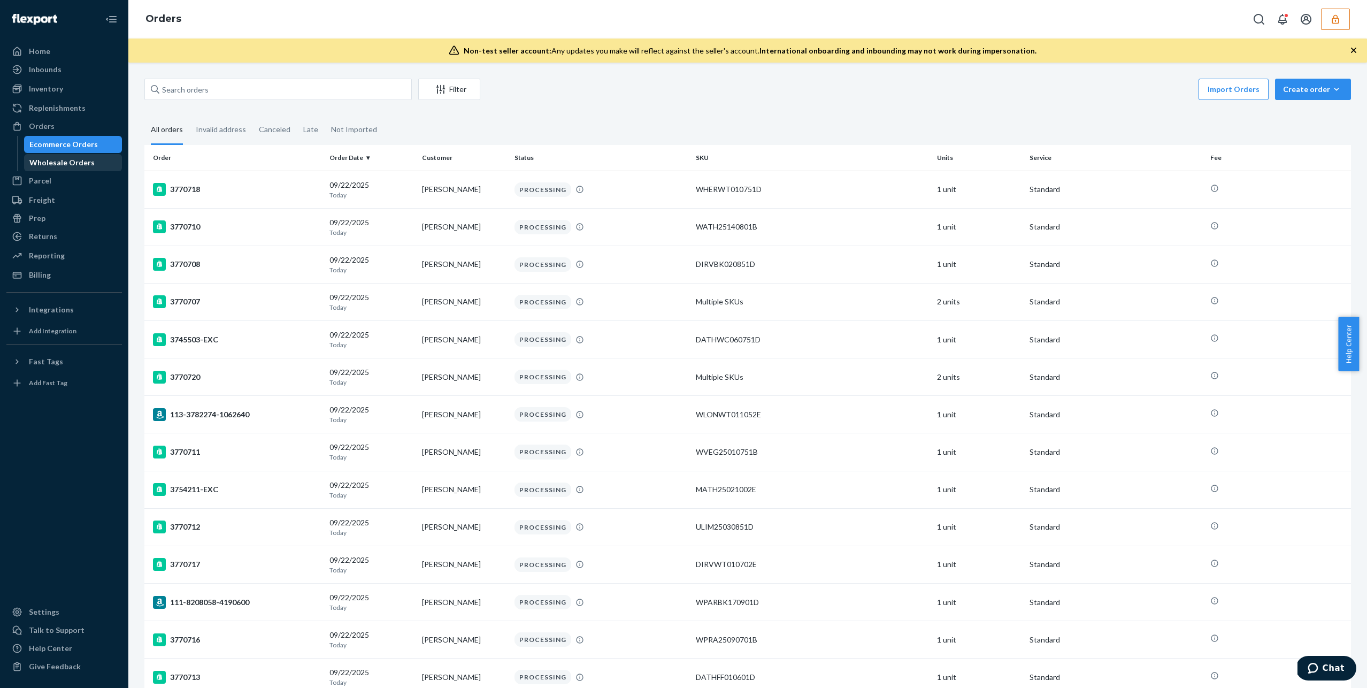
click at [58, 165] on div "Wholesale Orders" at bounding box center [61, 162] width 65 height 11
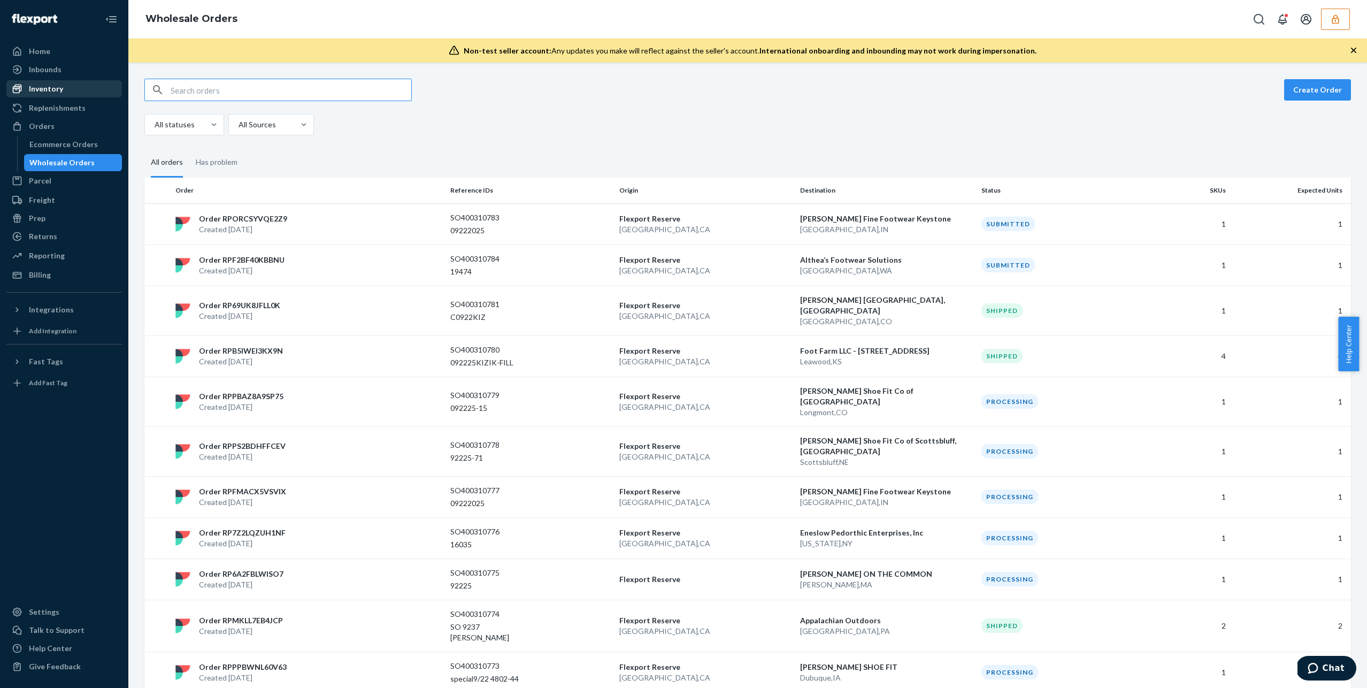
click at [51, 91] on div "Inventory" at bounding box center [46, 88] width 34 height 11
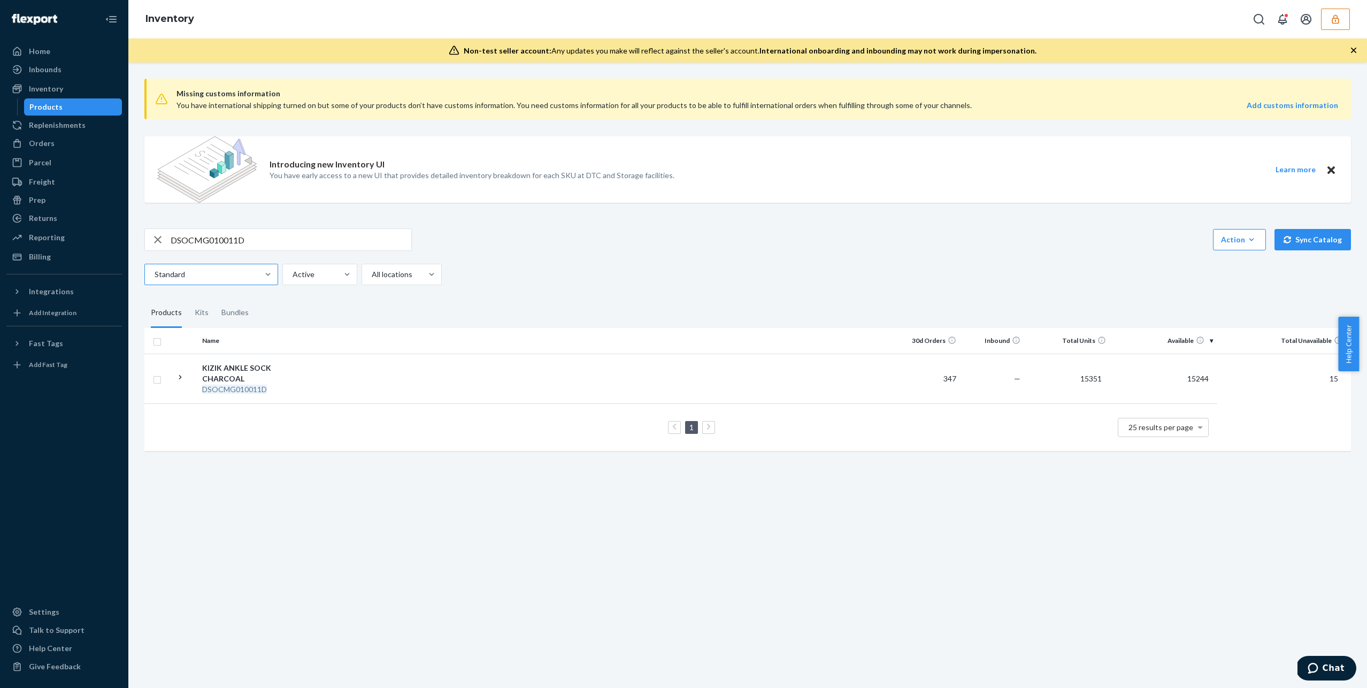
click at [235, 275] on div at bounding box center [210, 274] width 113 height 13
click at [155, 275] on input "Standard" at bounding box center [154, 274] width 1 height 11
click at [326, 331] on th at bounding box center [607, 341] width 578 height 26
click at [332, 277] on div at bounding box center [319, 274] width 55 height 13
click at [293, 277] on input "option Active focused, 1 of 2. 2 results available. Use Up and Down to choose o…" at bounding box center [292, 274] width 1 height 11
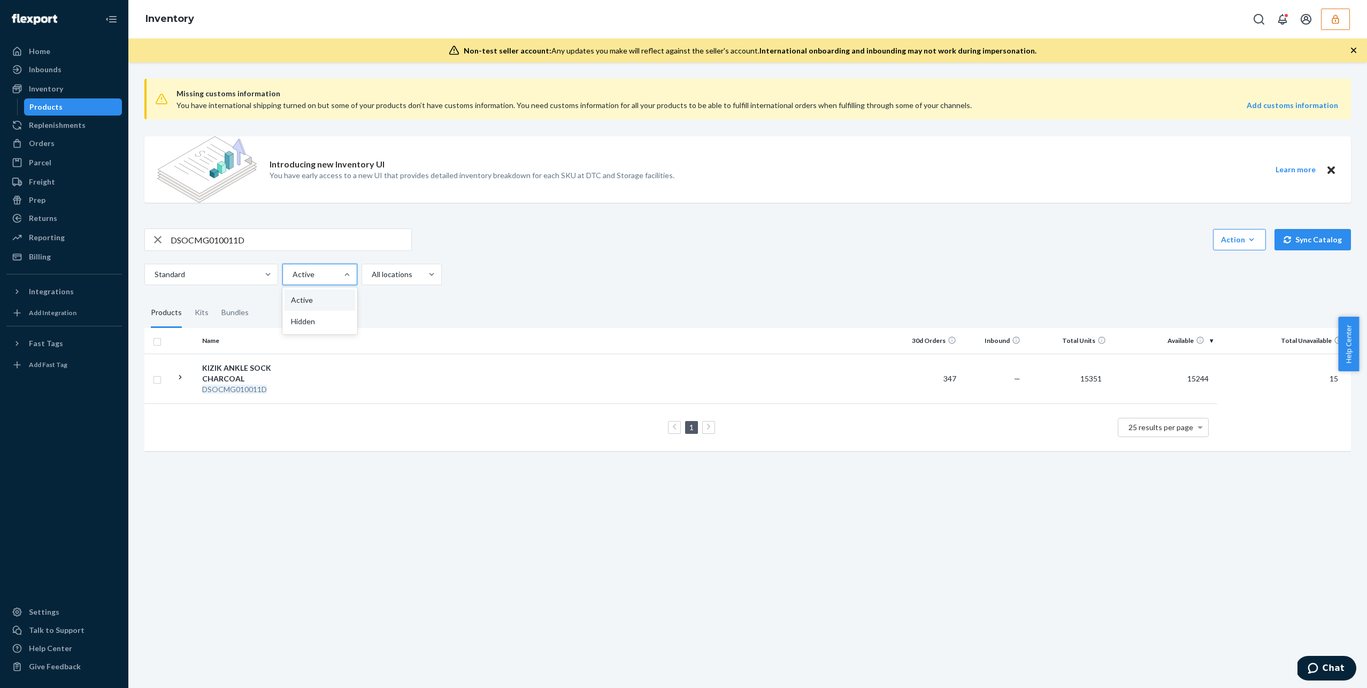
click at [522, 328] on th at bounding box center [607, 341] width 578 height 26
click at [410, 347] on div "Reserve Storage" at bounding box center [402, 342] width 76 height 21
click at [372, 280] on input "option Reserve Storage focused, 3 of 3. 3 results available. Use Up and Down to…" at bounding box center [371, 274] width 1 height 11
click at [224, 319] on div "Bundles" at bounding box center [234, 313] width 27 height 30
click at [215, 298] on input "Bundles" at bounding box center [215, 298] width 0 height 0
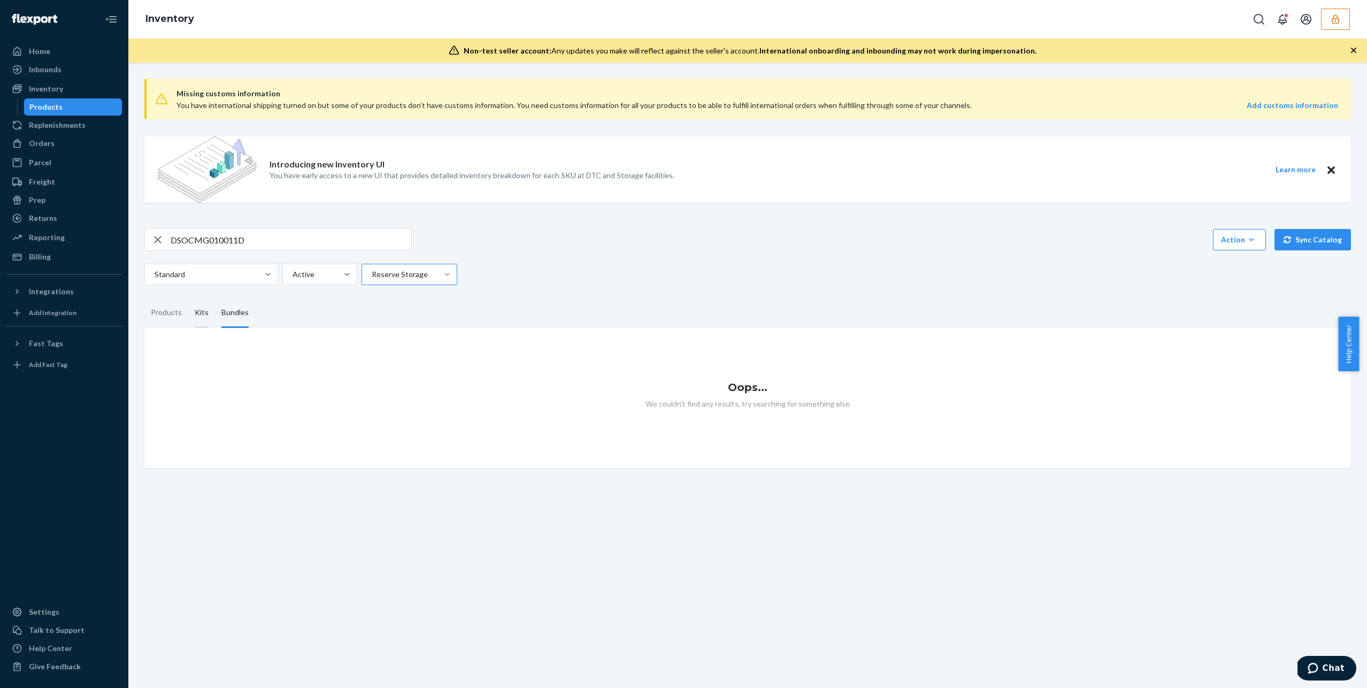
click at [205, 319] on div "Kits" at bounding box center [202, 313] width 14 height 30
click at [188, 298] on input "Kits" at bounding box center [188, 298] width 0 height 0
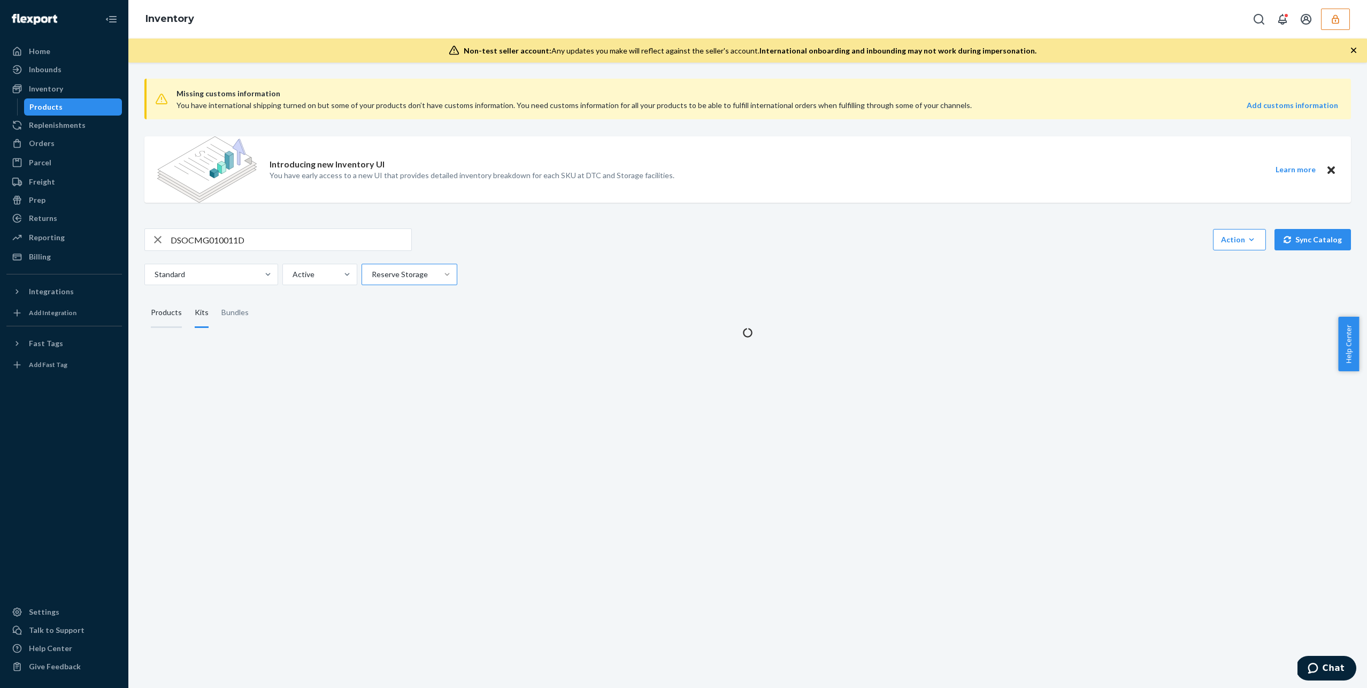
click at [166, 320] on div "Products" at bounding box center [166, 313] width 31 height 30
click at [144, 298] on input "Products" at bounding box center [144, 298] width 0 height 0
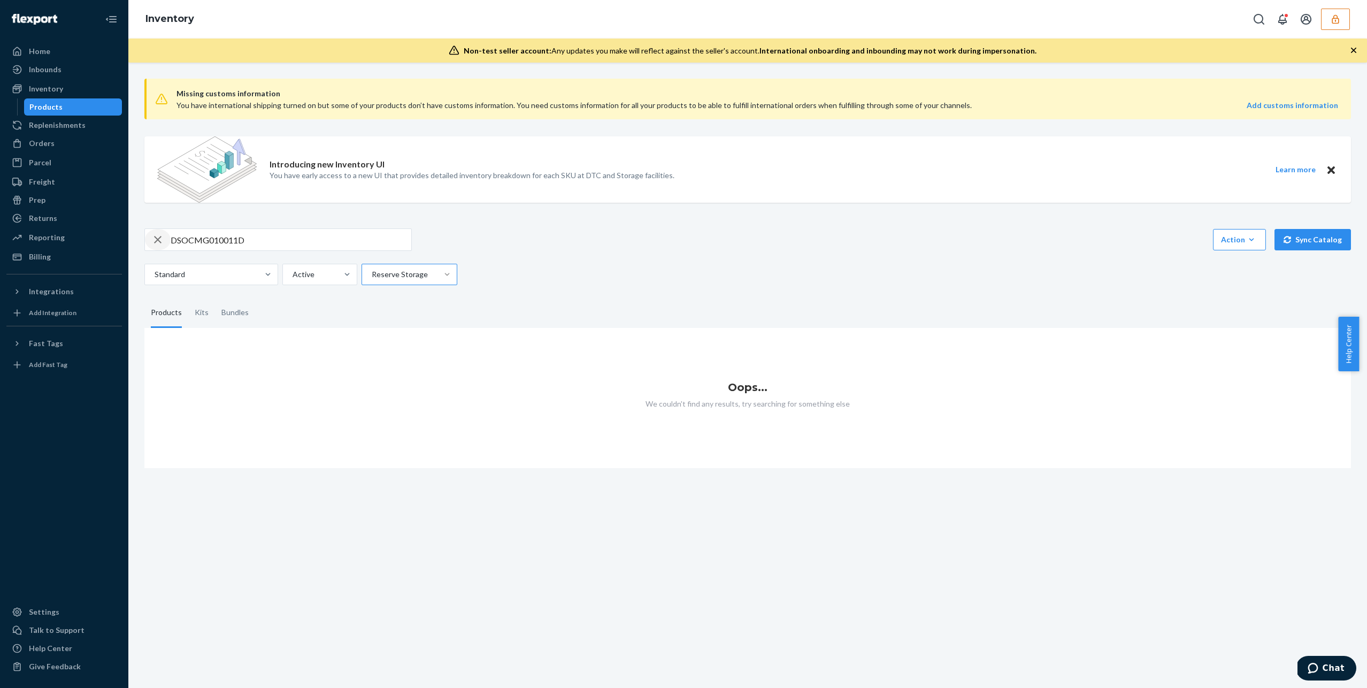
click at [157, 244] on icon "button" at bounding box center [157, 239] width 13 height 21
drag, startPoint x: 359, startPoint y: 304, endPoint x: 205, endPoint y: 278, distance: 156.3
click at [334, 298] on fieldset "Products Kits Bundles" at bounding box center [747, 313] width 1207 height 30
click at [198, 277] on div at bounding box center [210, 274] width 113 height 13
click at [155, 277] on input "Standard" at bounding box center [154, 274] width 1 height 11
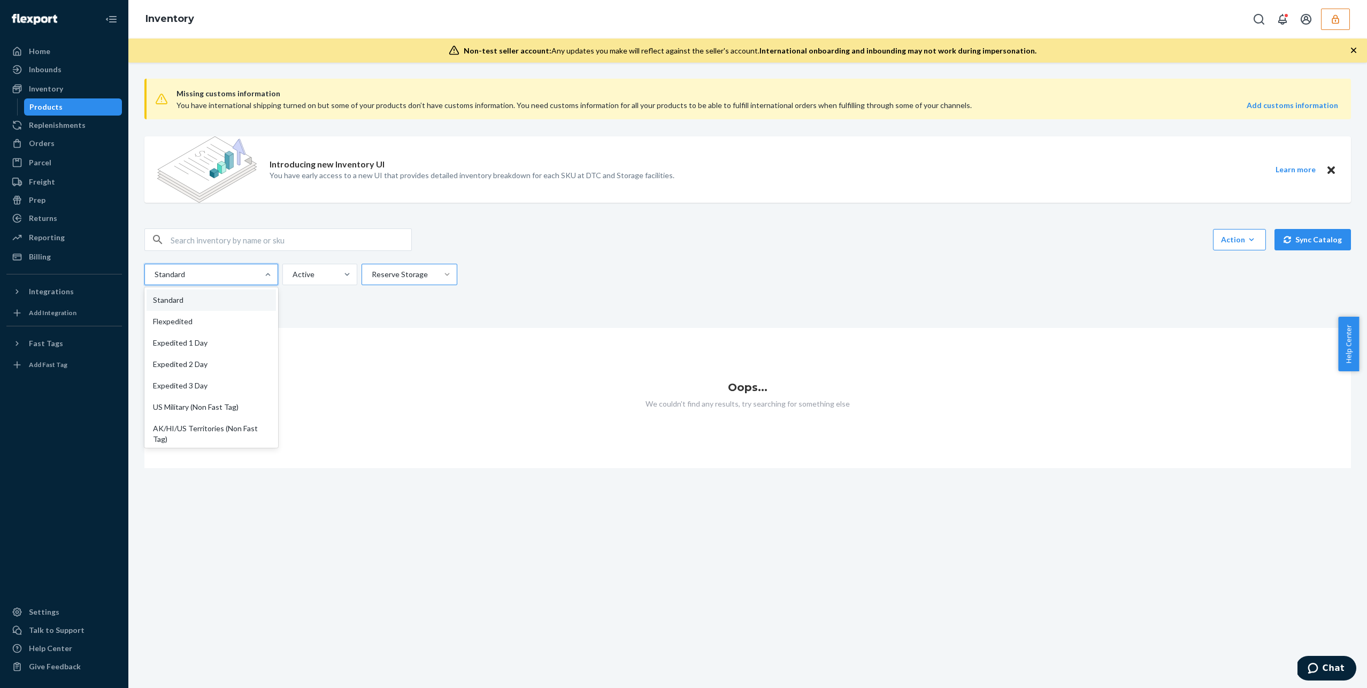
click at [411, 311] on fieldset "Products Kits Bundles" at bounding box center [747, 313] width 1207 height 30
click at [52, 51] on div "Home" at bounding box center [63, 51] width 113 height 15
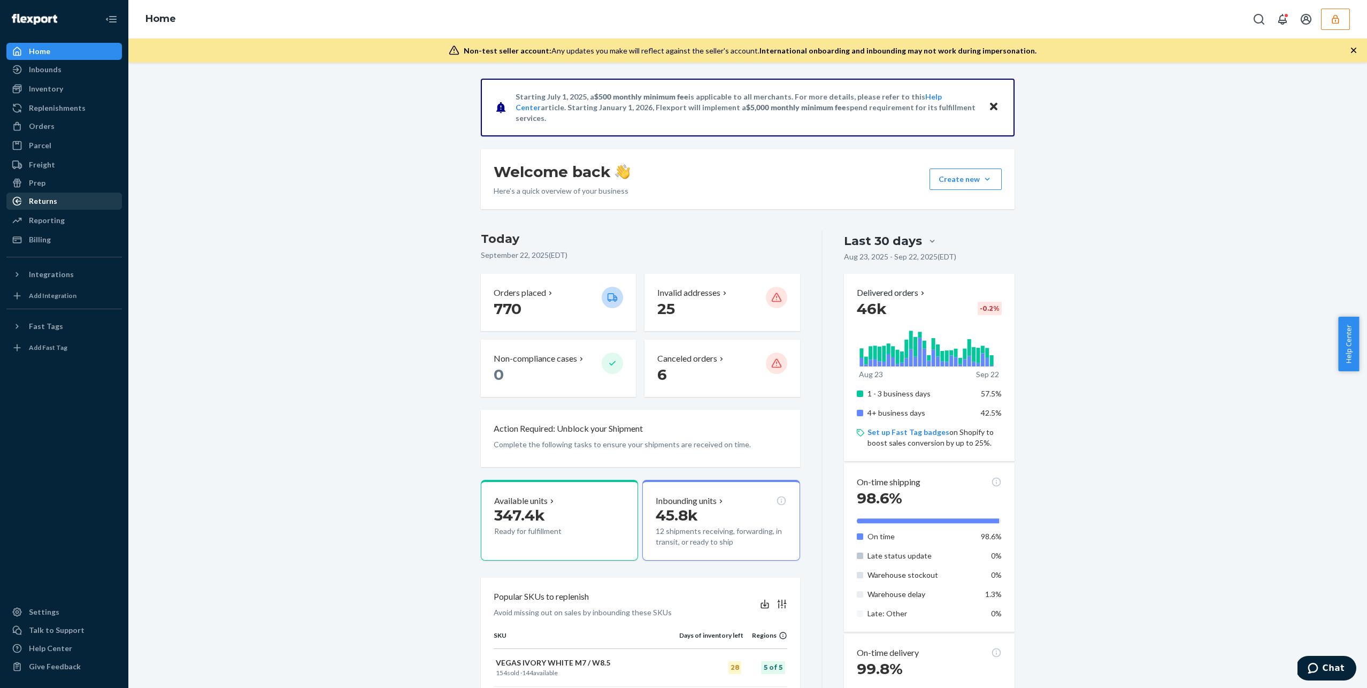
click at [44, 202] on div "Returns" at bounding box center [43, 201] width 28 height 11
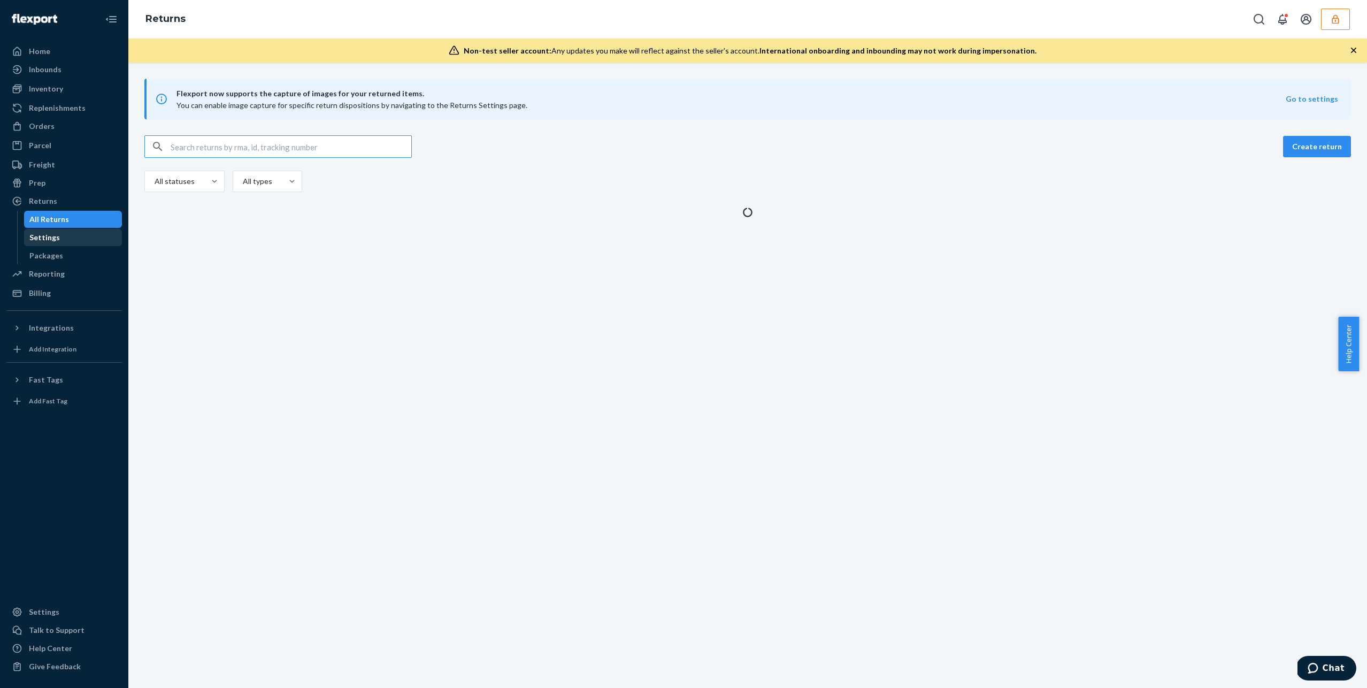
click at [52, 238] on div "Settings" at bounding box center [44, 237] width 30 height 11
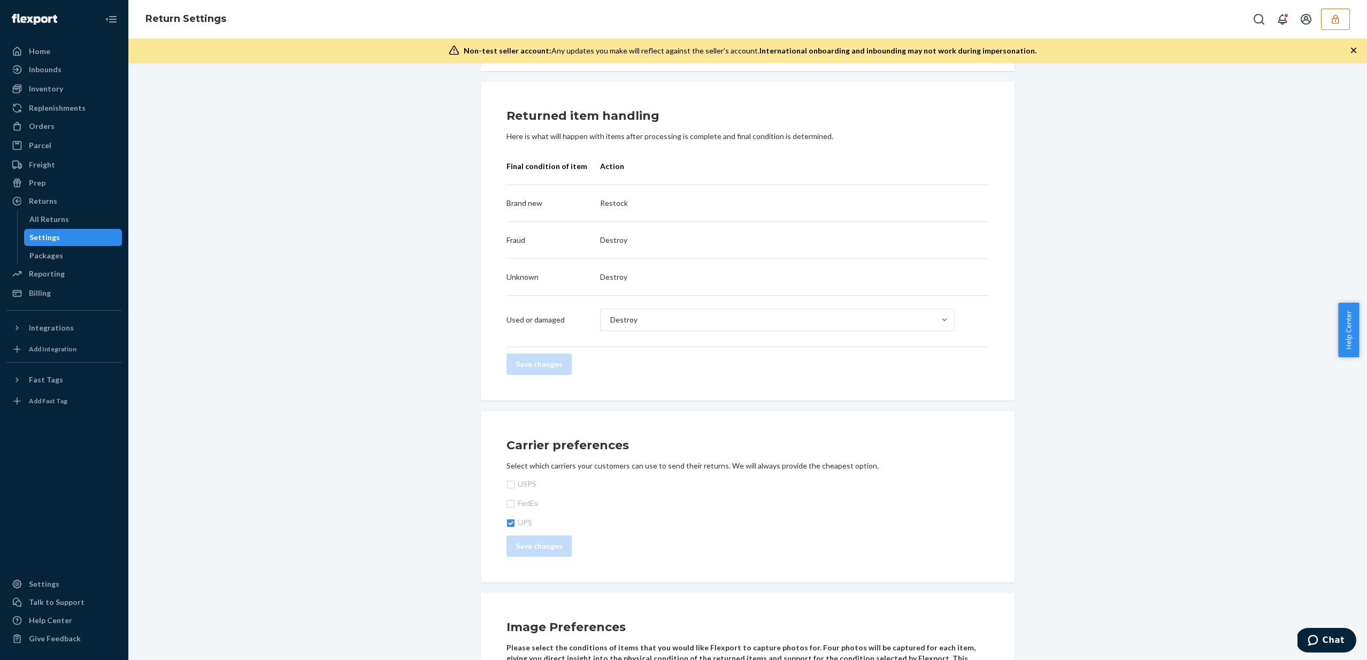
scroll to position [306, 0]
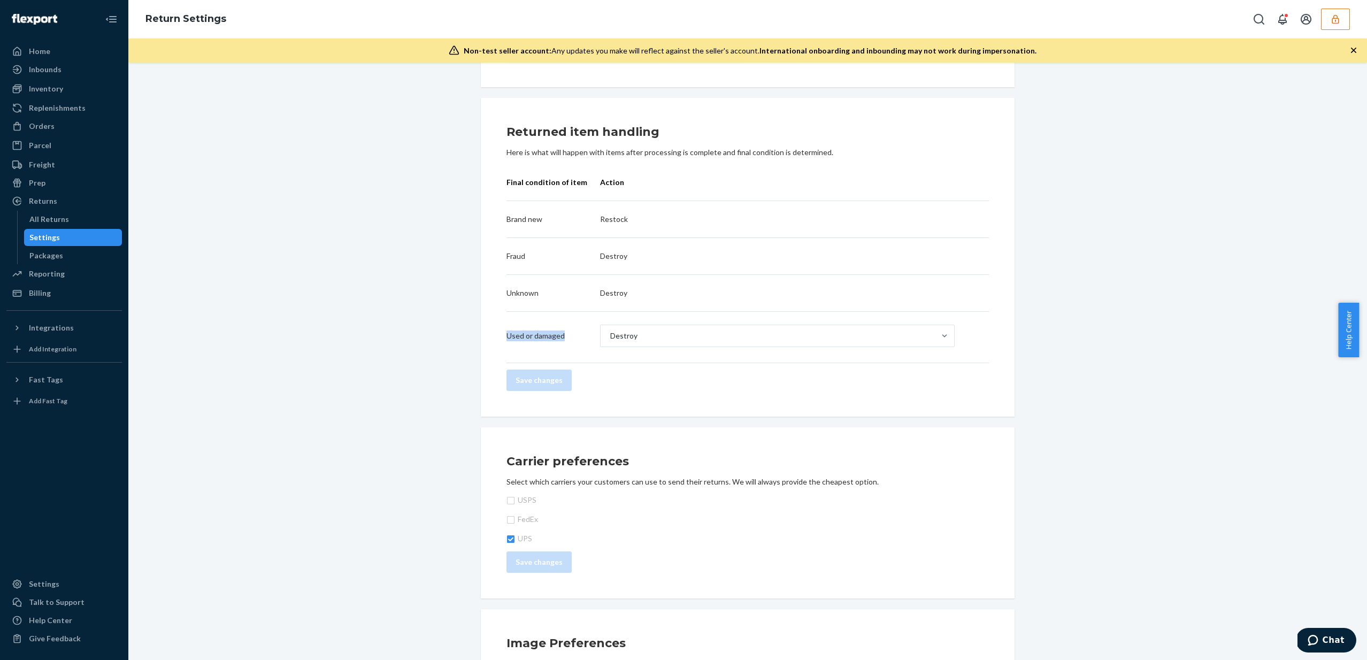
drag, startPoint x: 503, startPoint y: 336, endPoint x: 563, endPoint y: 340, distance: 60.6
click at [563, 340] on td "Used or damaged" at bounding box center [554, 337] width 94 height 51
click at [379, 311] on div "Return destinations Return to Flexport ENABLED We'll inspect and process your i…" at bounding box center [747, 321] width 1223 height 1096
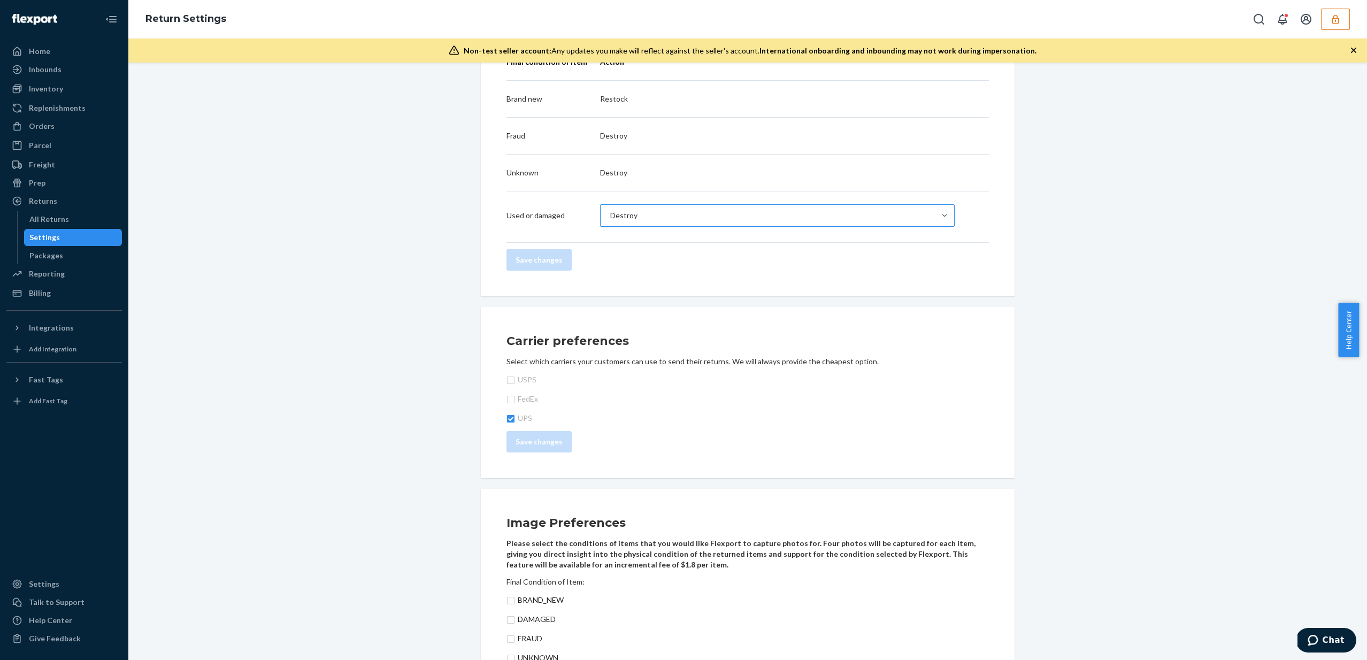
scroll to position [415, 0]
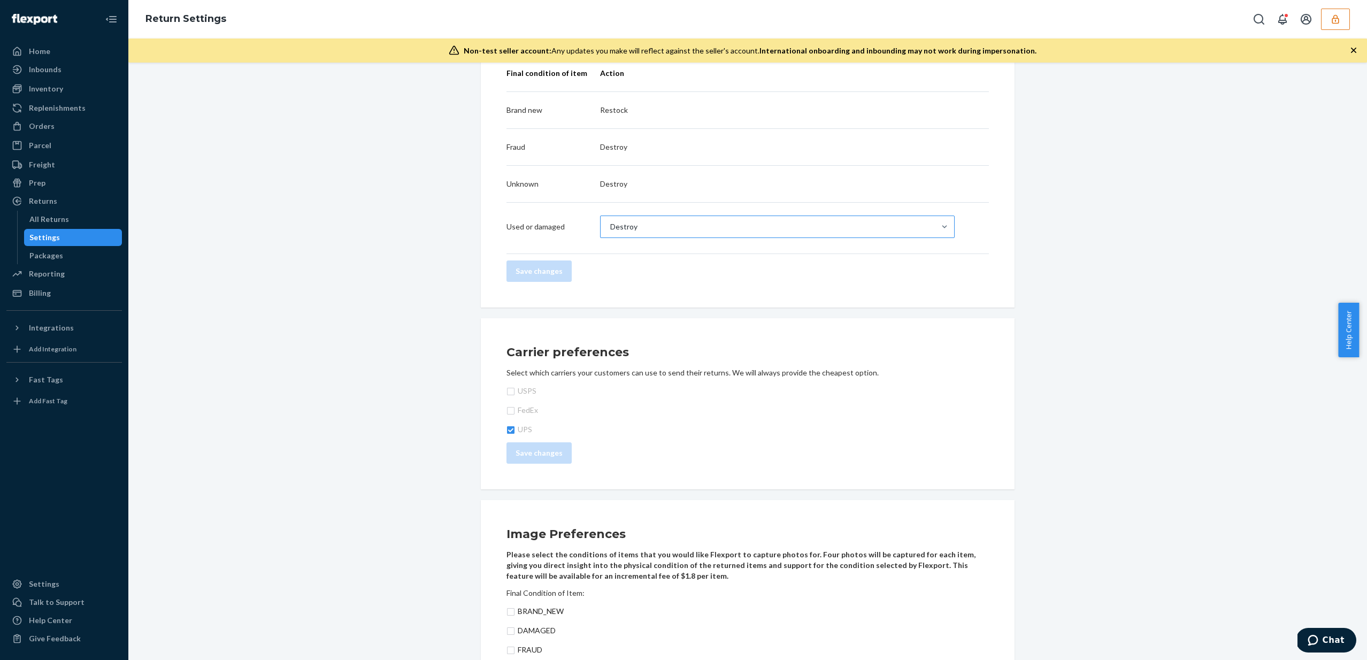
click at [640, 216] on div "Destroy" at bounding box center [768, 226] width 334 height 21
click at [610, 221] on input "Destroy" at bounding box center [609, 226] width 1 height 11
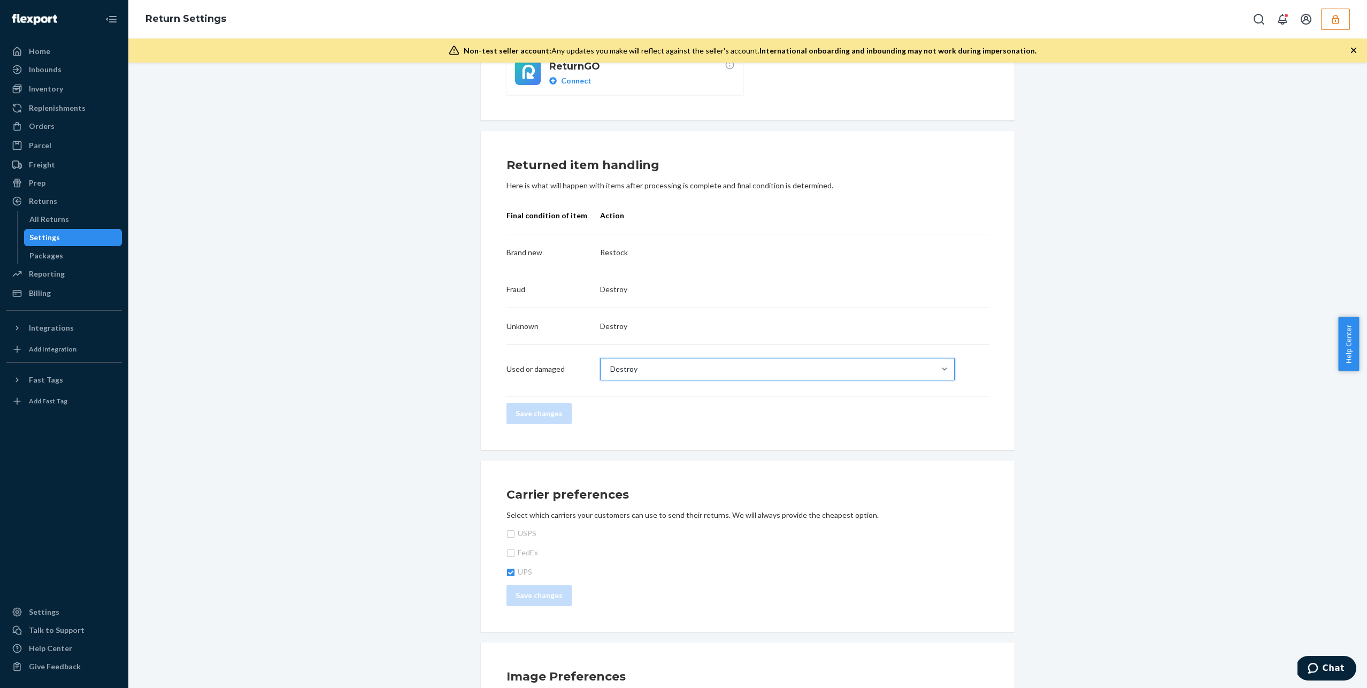
scroll to position [67, 0]
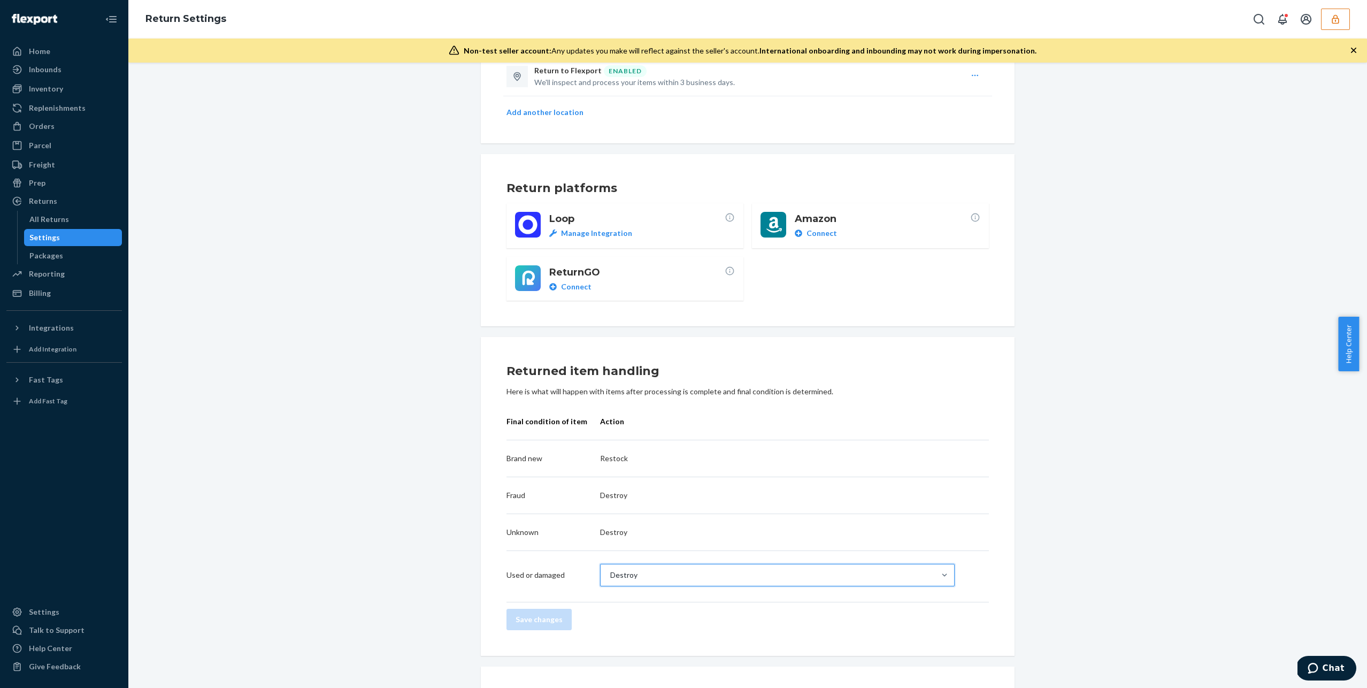
click at [410, 436] on div "Return destinations Return to Flexport ENABLED We'll inspect and process your i…" at bounding box center [747, 560] width 1223 height 1096
click at [38, 51] on div "Home" at bounding box center [39, 51] width 21 height 11
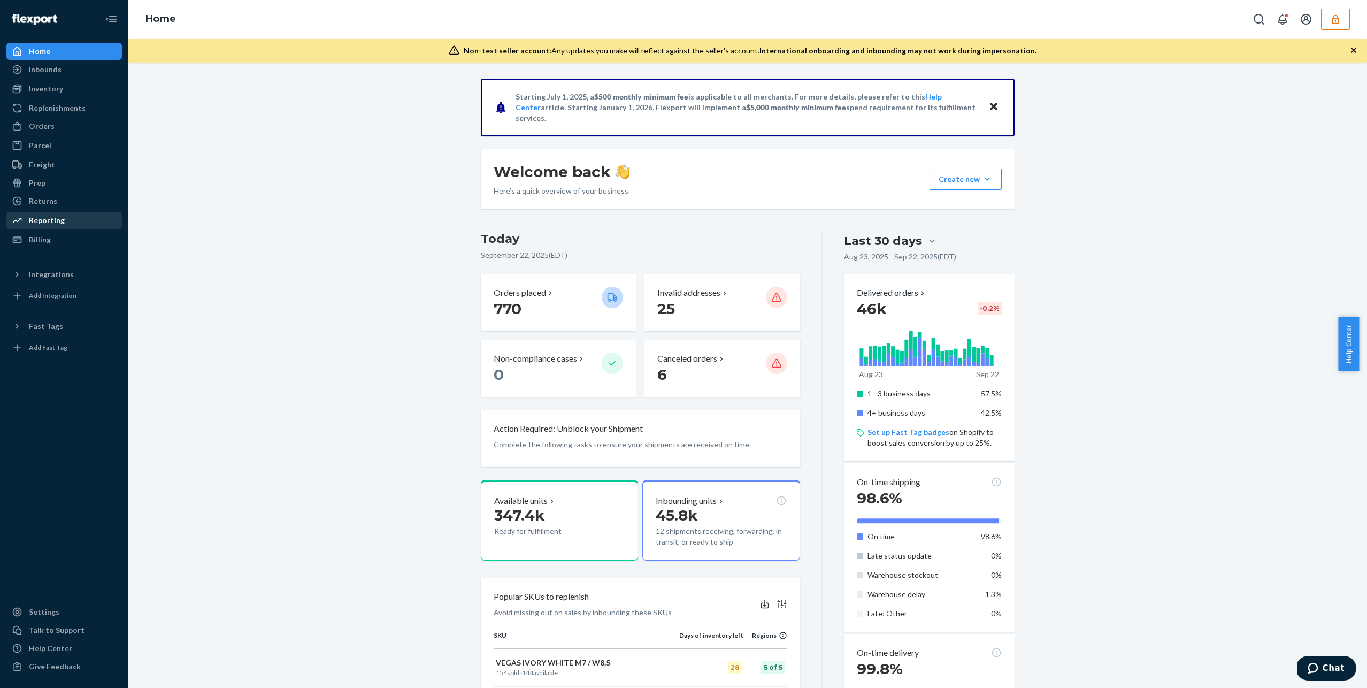
click at [42, 222] on div "Reporting" at bounding box center [47, 220] width 36 height 11
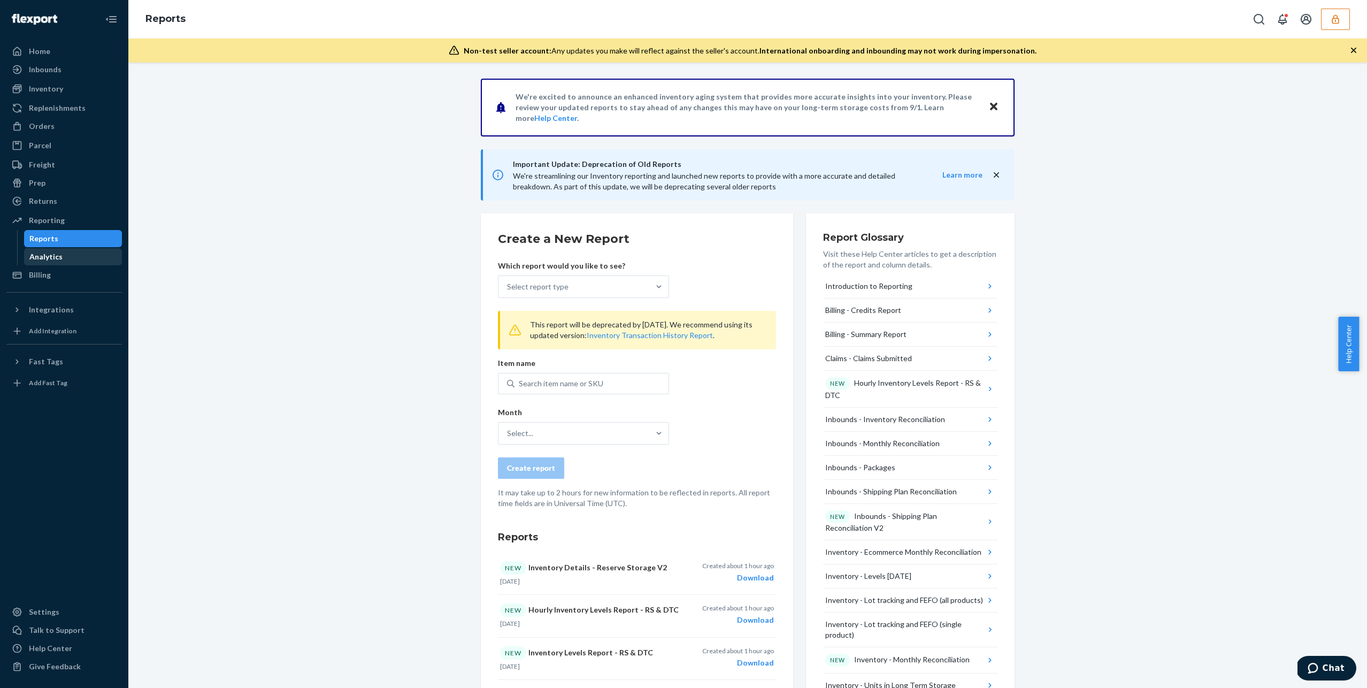
click at [50, 255] on div "Analytics" at bounding box center [45, 256] width 33 height 11
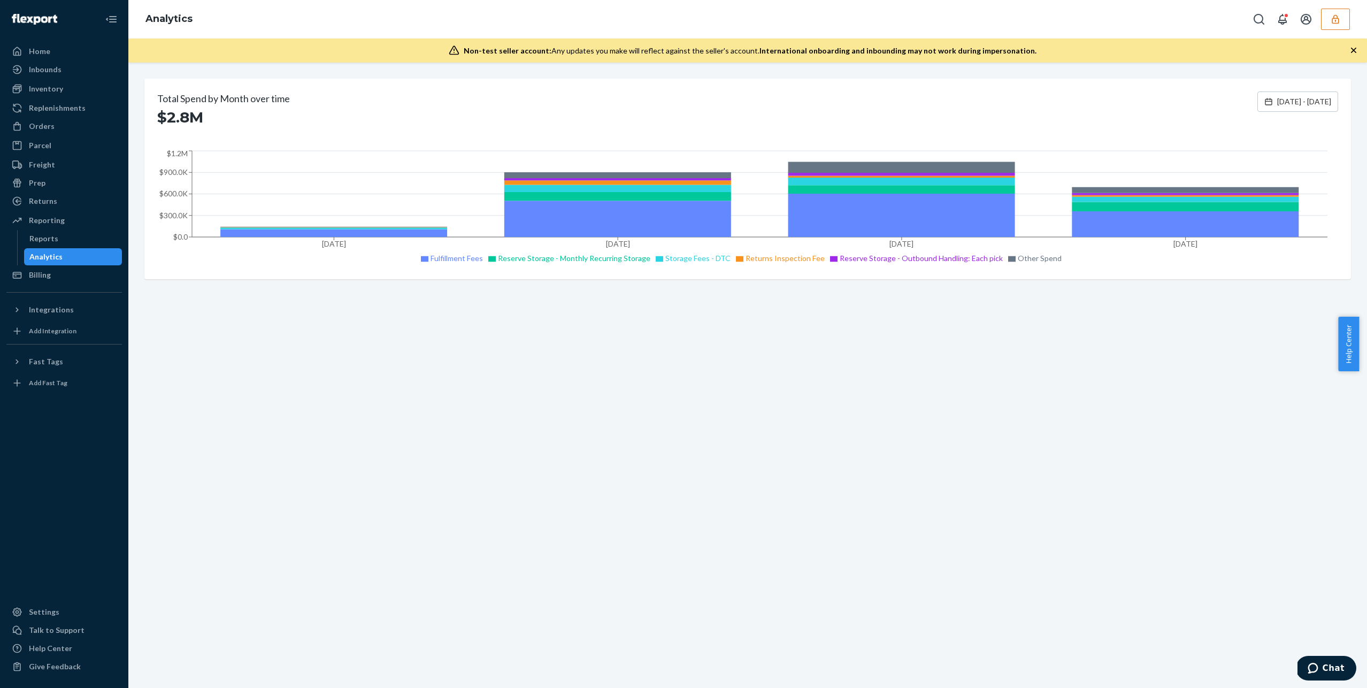
click at [1036, 399] on div "Total Spend by Month over time $2.8M Jun 24, 2025 - Sep 22, 2025 Jun 2025 Jul 2…" at bounding box center [747, 375] width 1239 height 625
click at [50, 147] on div "Parcel" at bounding box center [63, 145] width 113 height 15
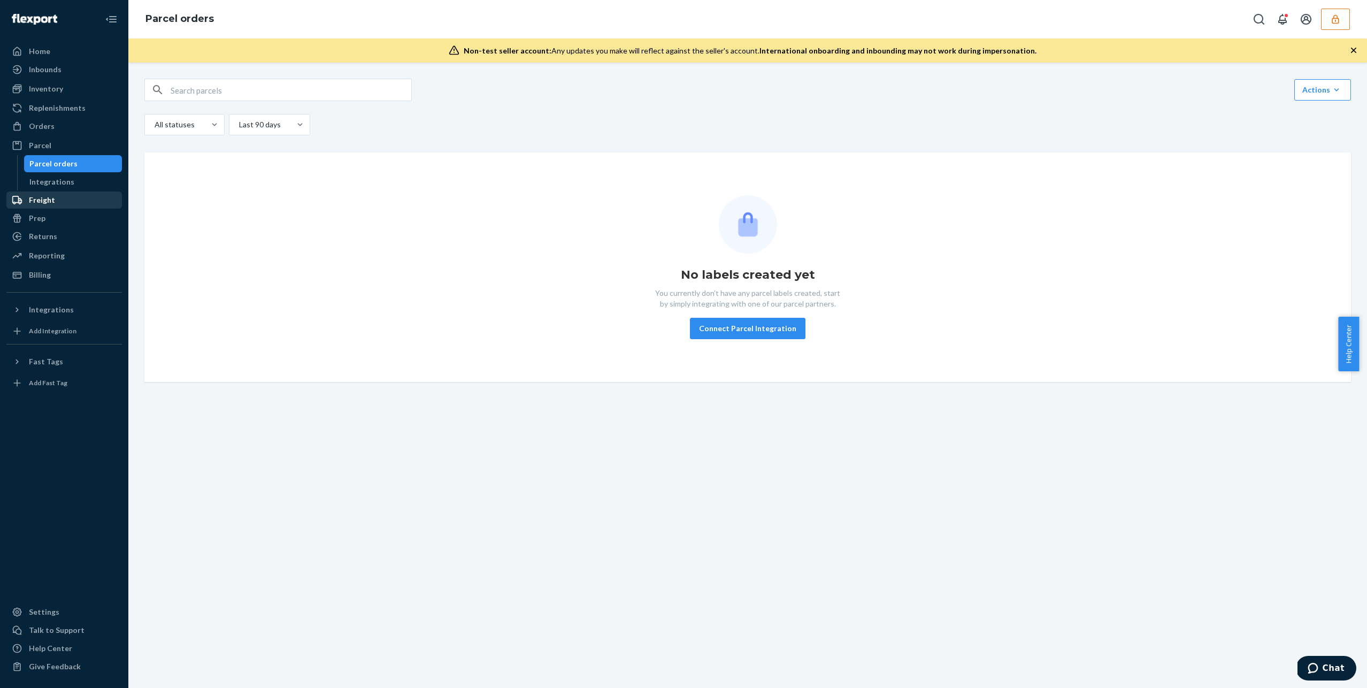
click at [45, 205] on div "Freight" at bounding box center [63, 200] width 113 height 15
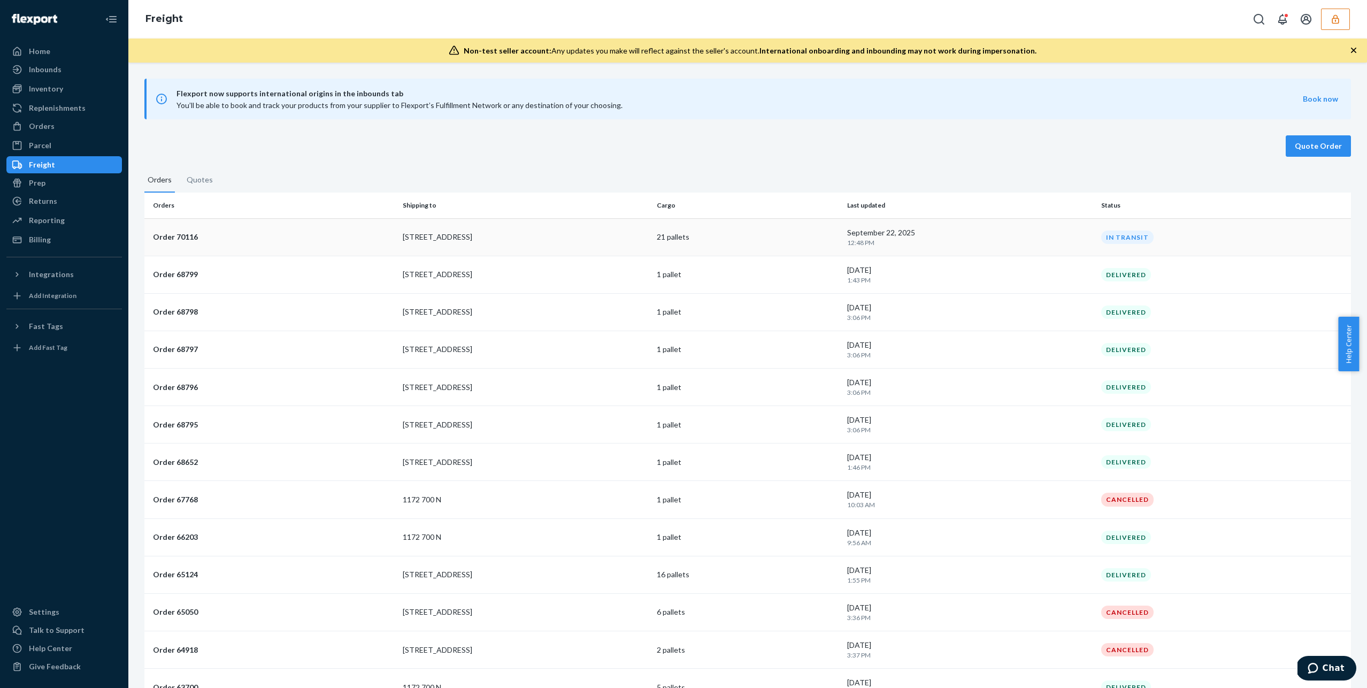
click at [181, 244] on td "Order 70116" at bounding box center [271, 236] width 254 height 37
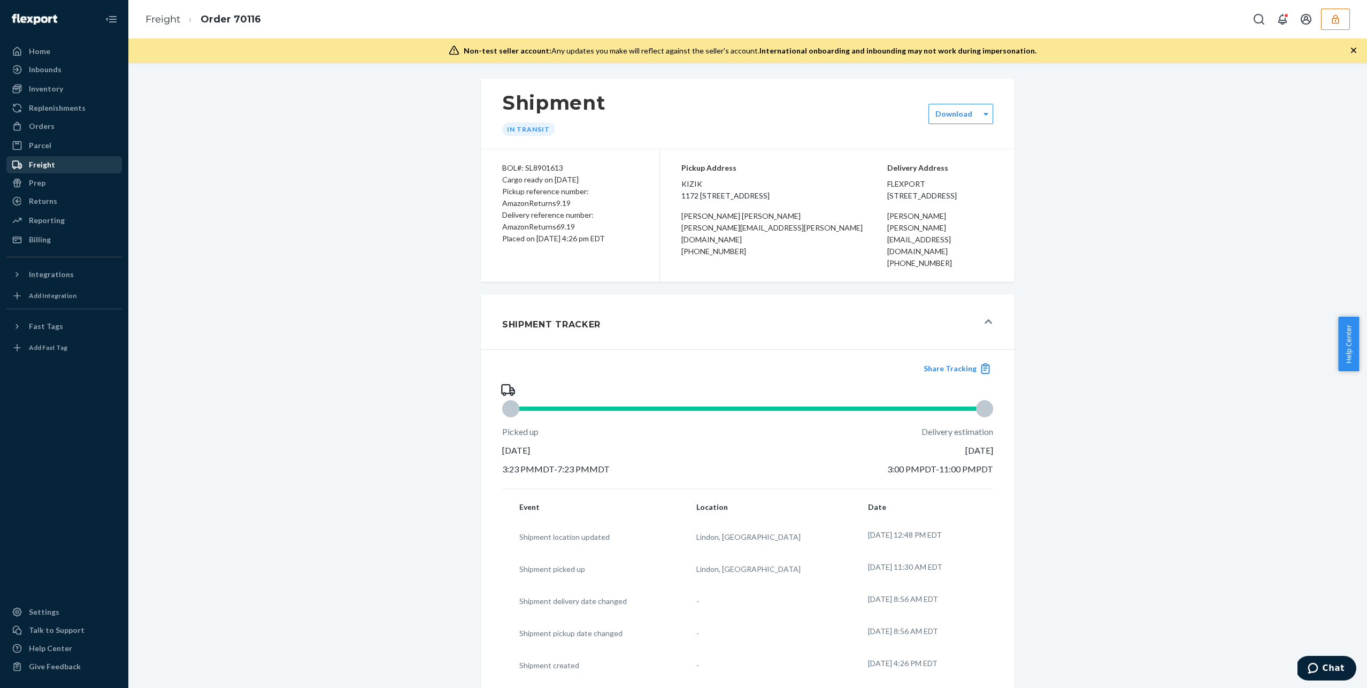
click at [42, 168] on div "Freight" at bounding box center [42, 164] width 26 height 11
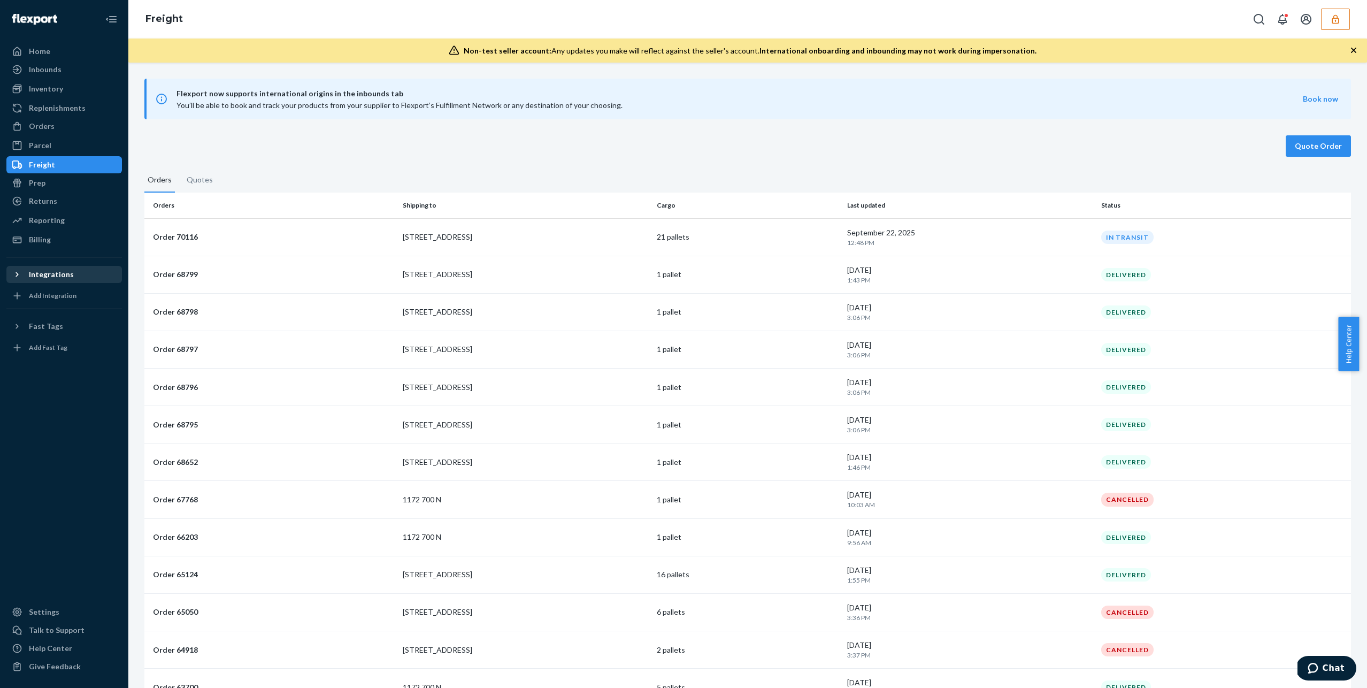
click at [44, 273] on div "Integrations" at bounding box center [51, 274] width 45 height 11
click at [43, 274] on div "Integrations" at bounding box center [51, 274] width 45 height 11
click at [48, 611] on div "Settings" at bounding box center [44, 612] width 30 height 11
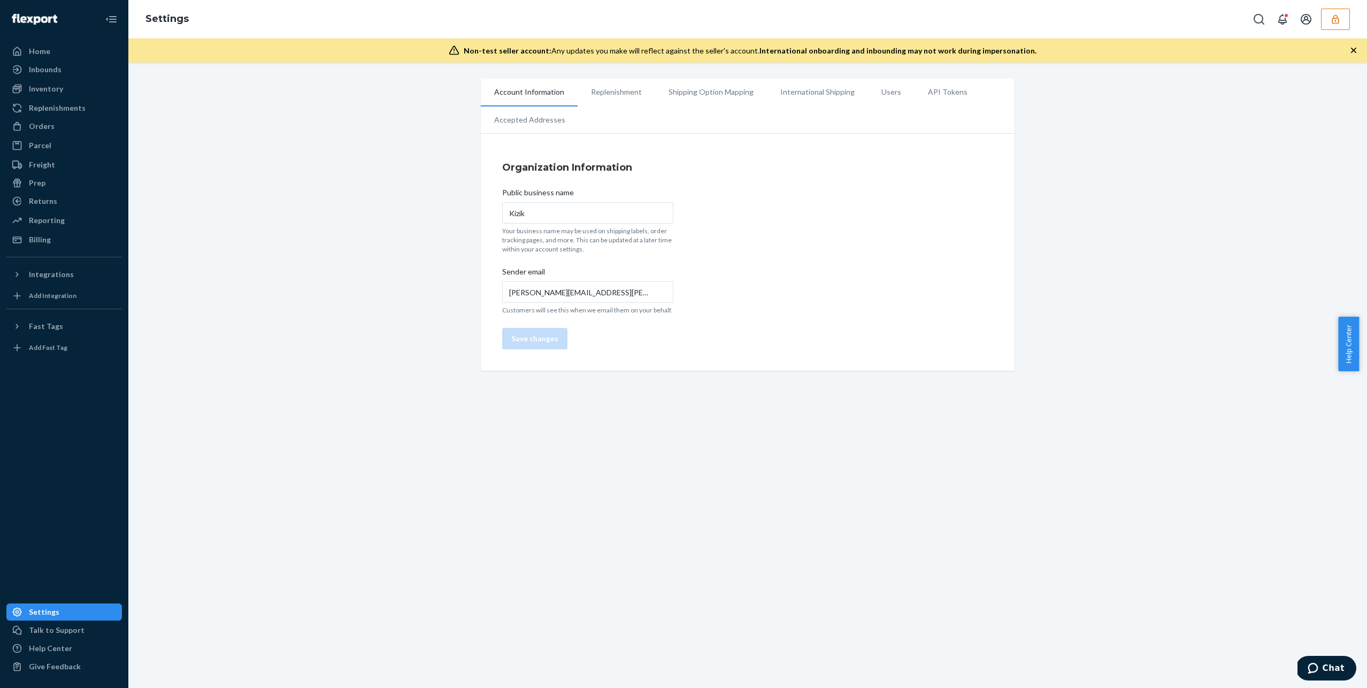
click at [795, 94] on li "International Shipping" at bounding box center [817, 92] width 101 height 27
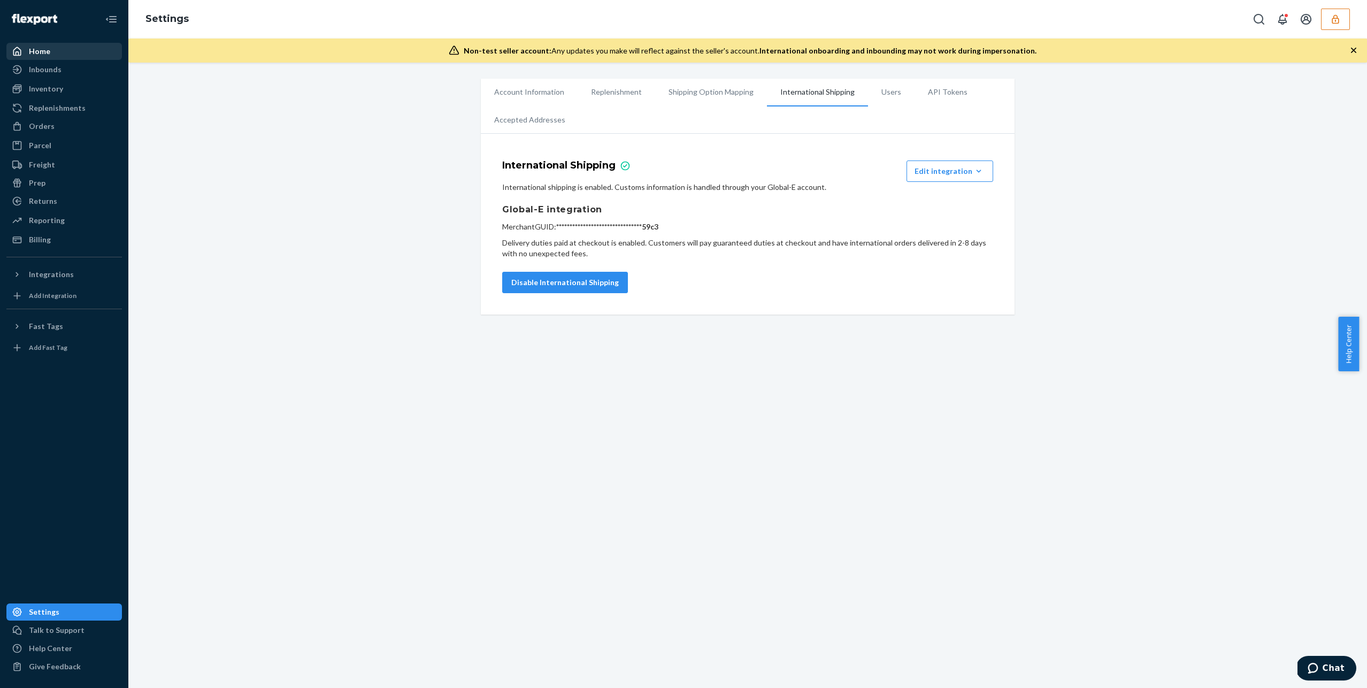
click at [39, 53] on div "Home" at bounding box center [39, 51] width 21 height 11
